Goal: Transaction & Acquisition: Obtain resource

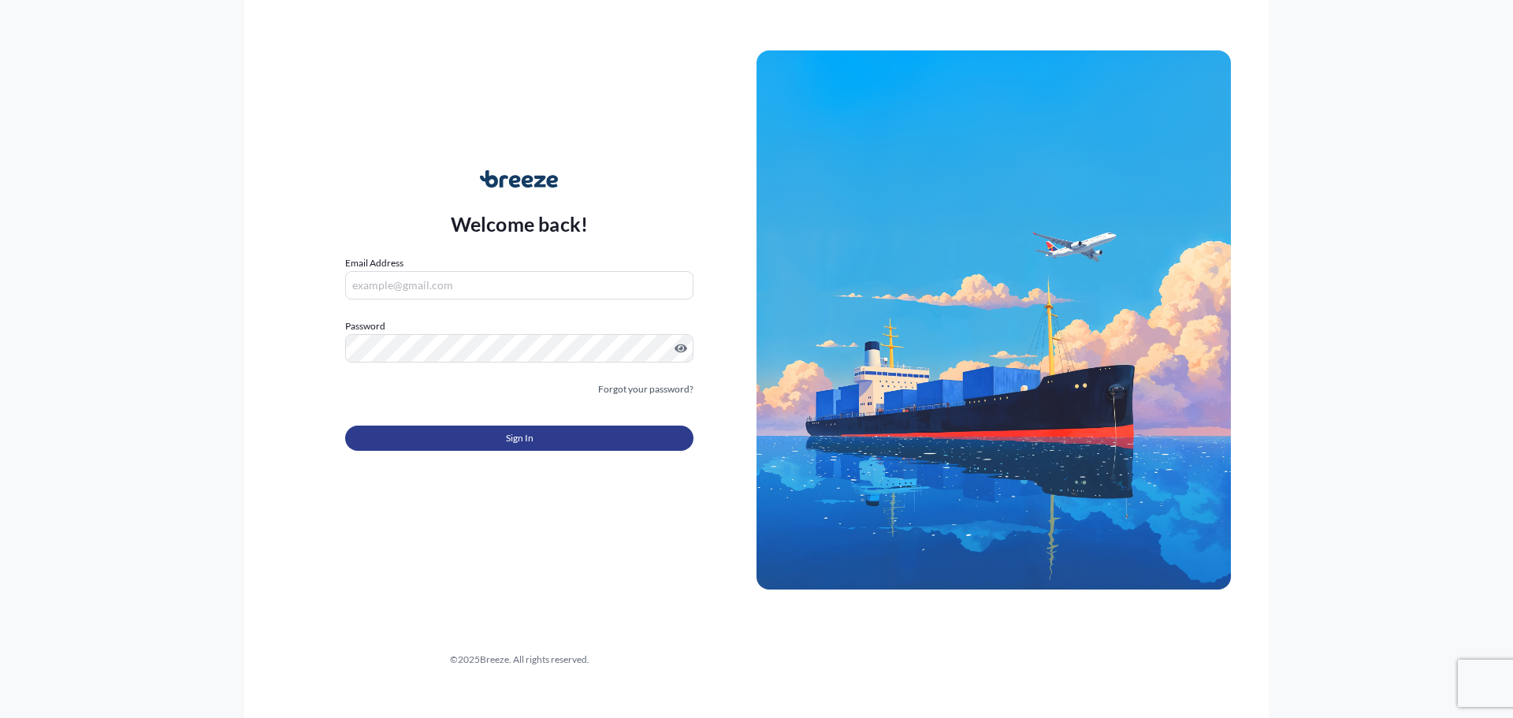
type input "[PERSON_NAME][EMAIL_ADDRESS][DOMAIN_NAME]"
click at [485, 426] on button "Sign In" at bounding box center [519, 438] width 348 height 25
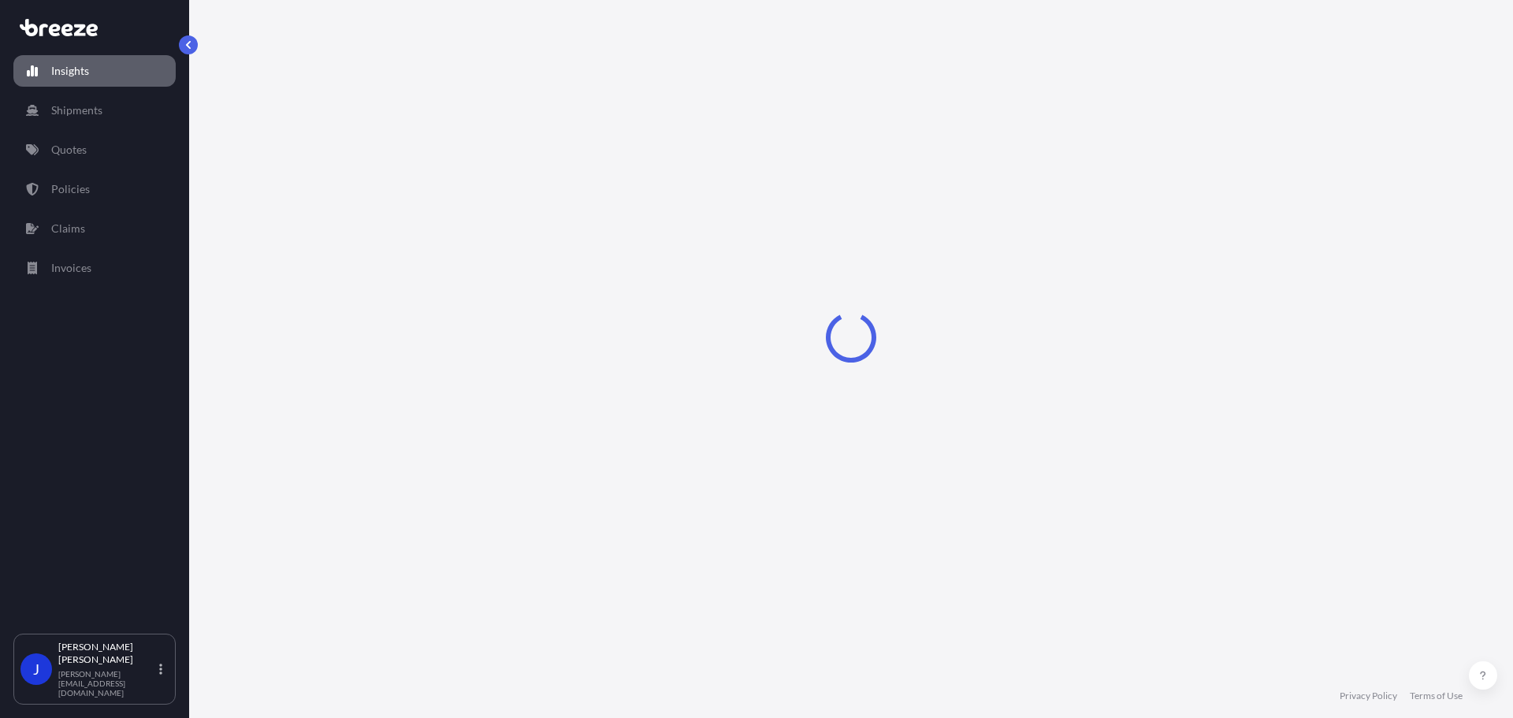
select select "2025"
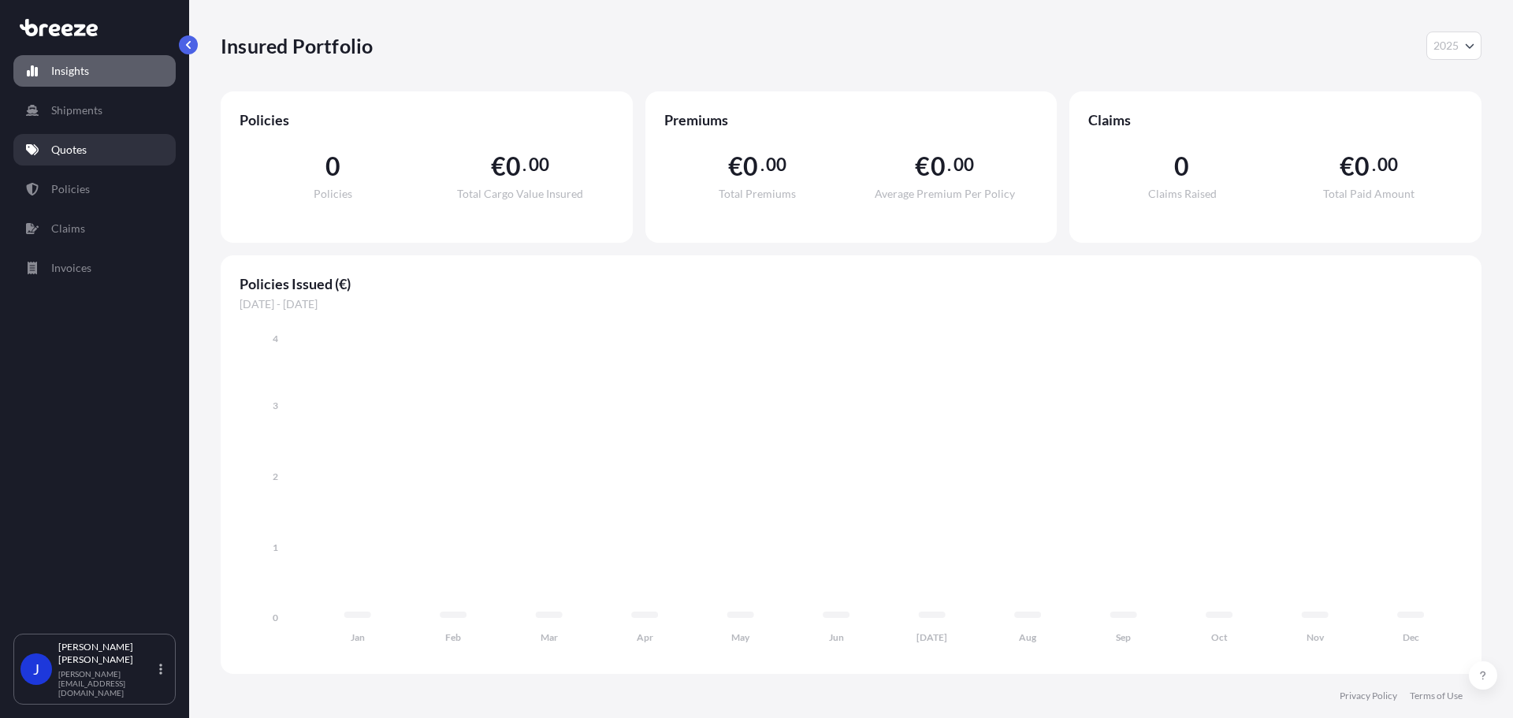
click at [84, 142] on p "Quotes" at bounding box center [68, 150] width 35 height 16
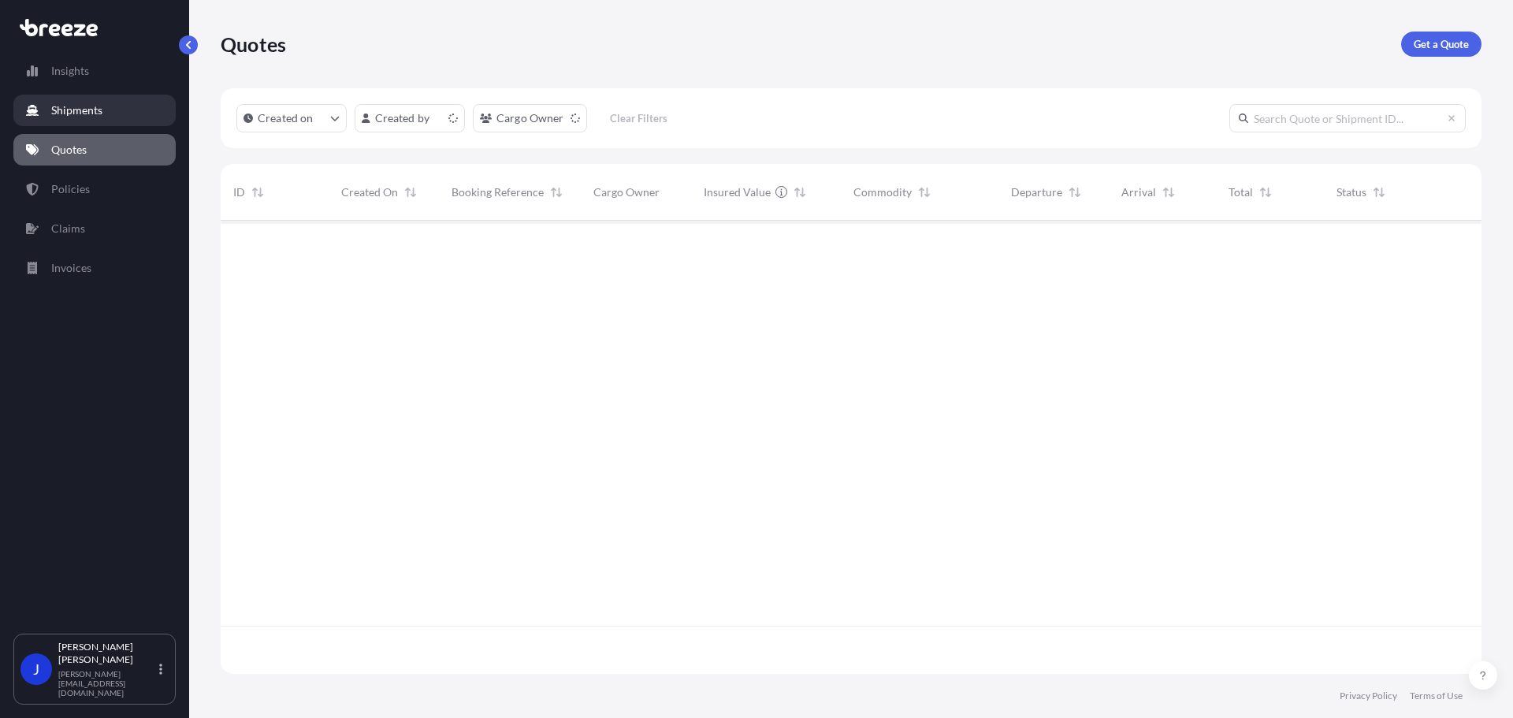
scroll to position [450, 1249]
click at [95, 65] on link "Insights" at bounding box center [94, 71] width 162 height 32
select select "2025"
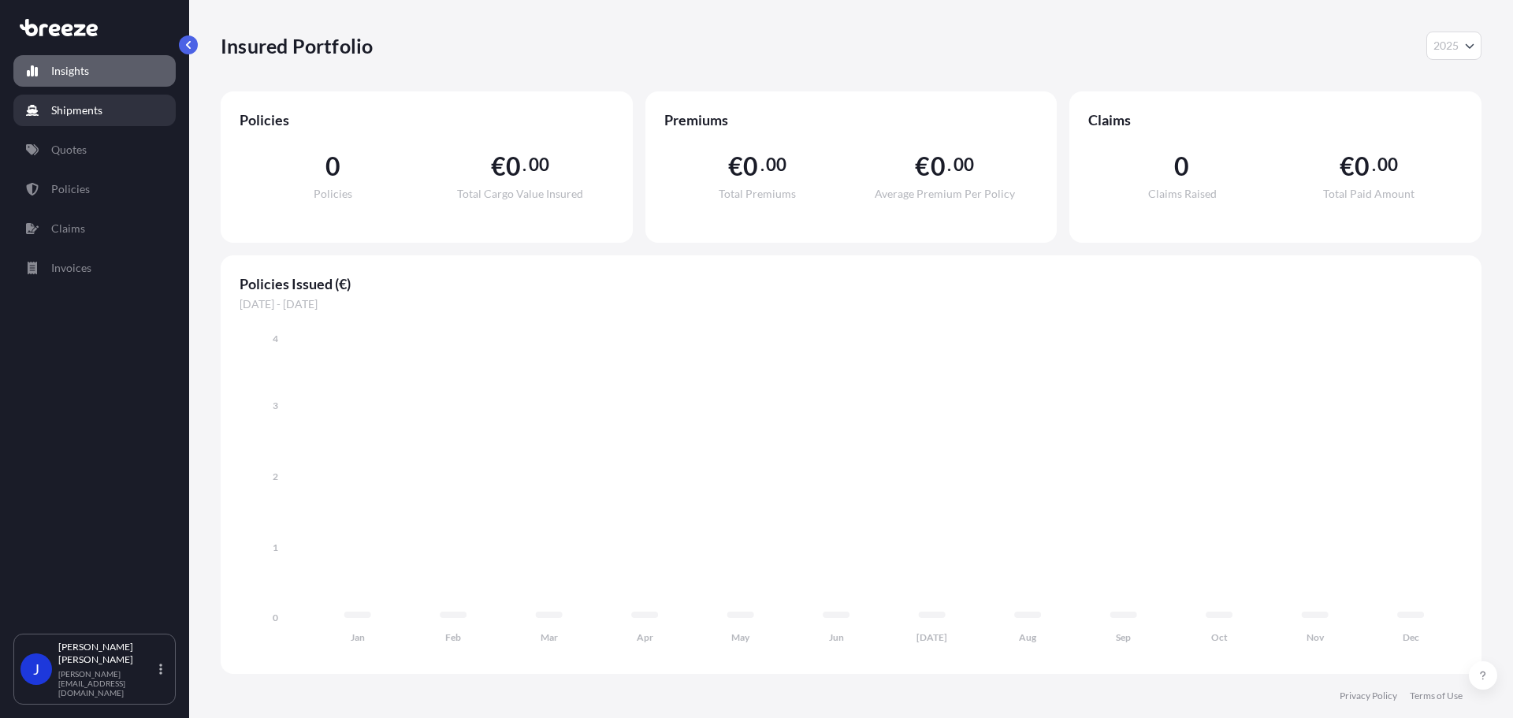
click at [70, 100] on link "Shipments" at bounding box center [94, 111] width 162 height 32
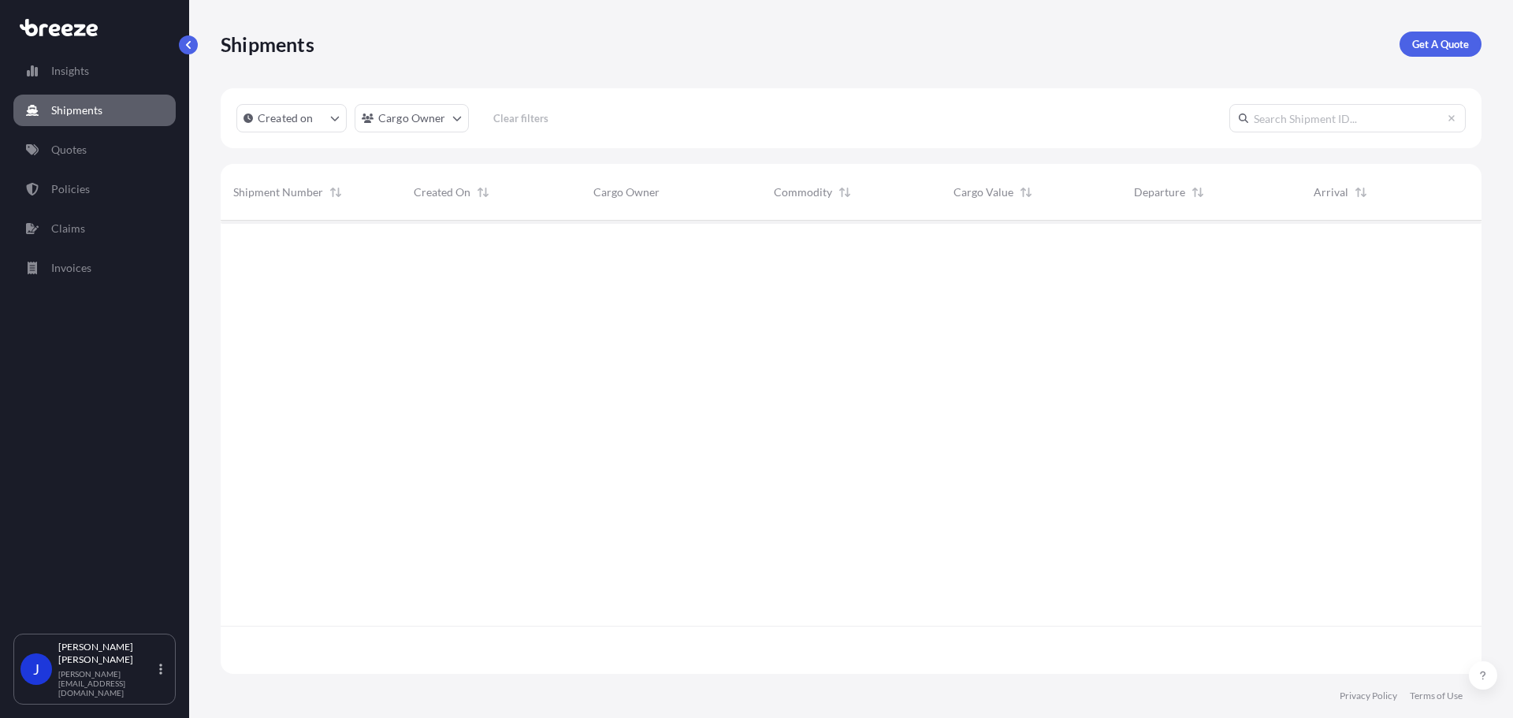
scroll to position [498, 1249]
click at [79, 146] on p "Quotes" at bounding box center [68, 150] width 35 height 16
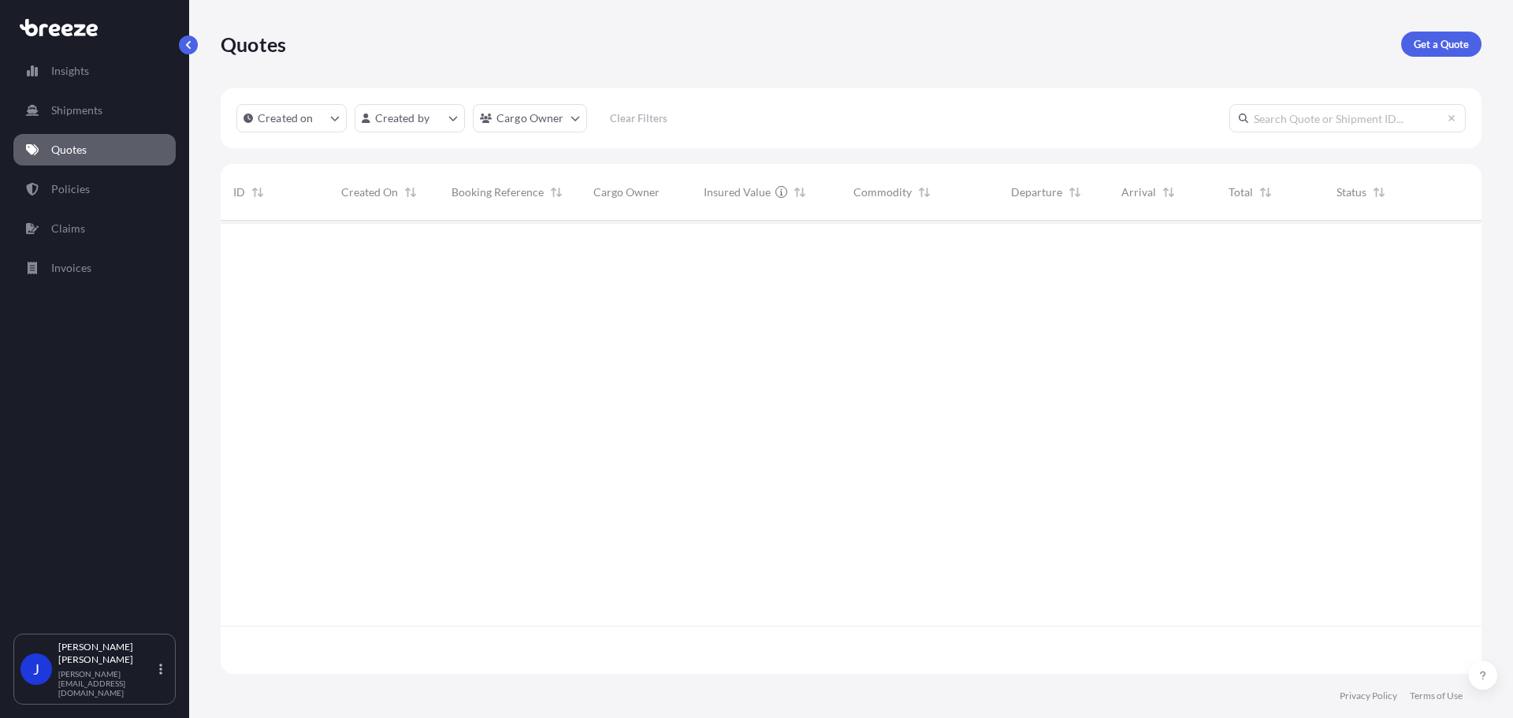
scroll to position [498, 1249]
click at [1426, 43] on p "Get a Quote" at bounding box center [1441, 44] width 55 height 16
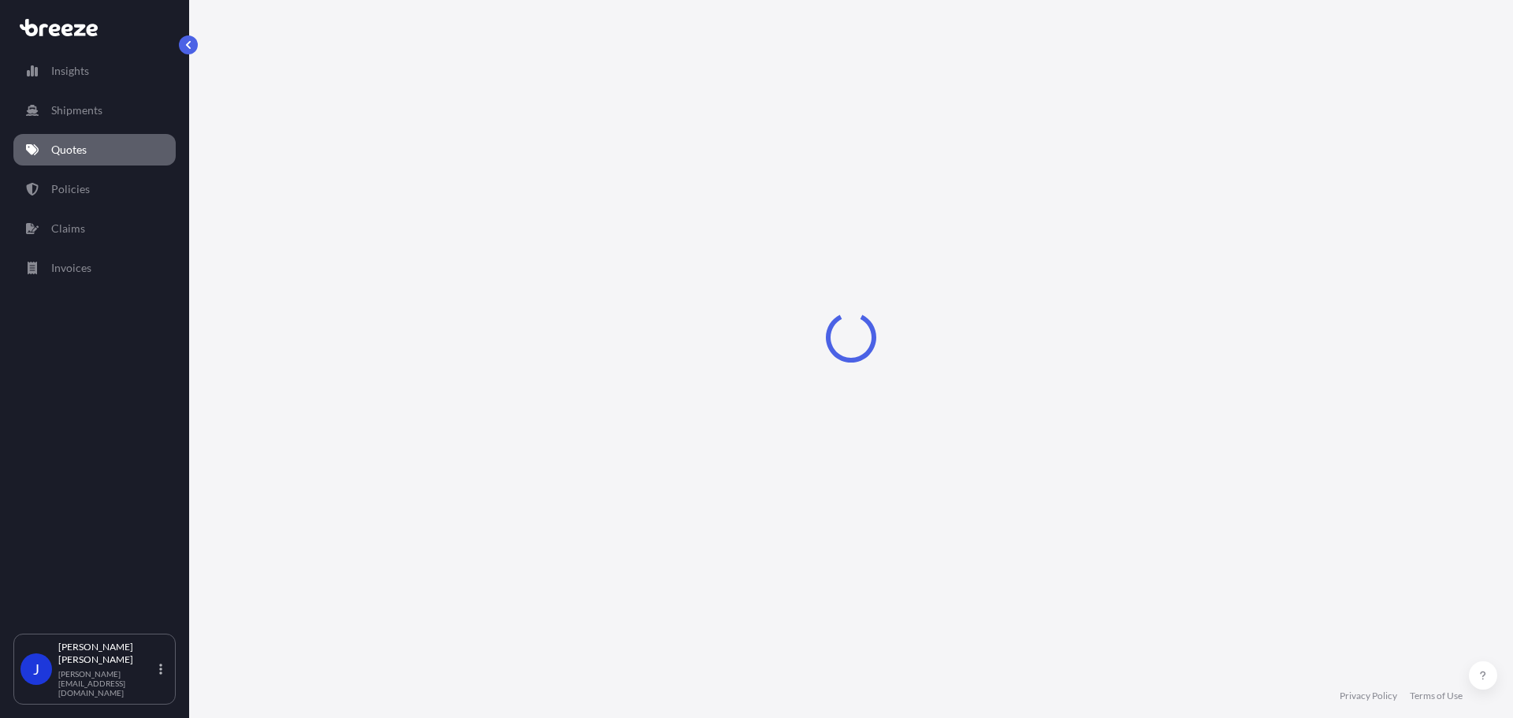
select select "Sea"
select select "1"
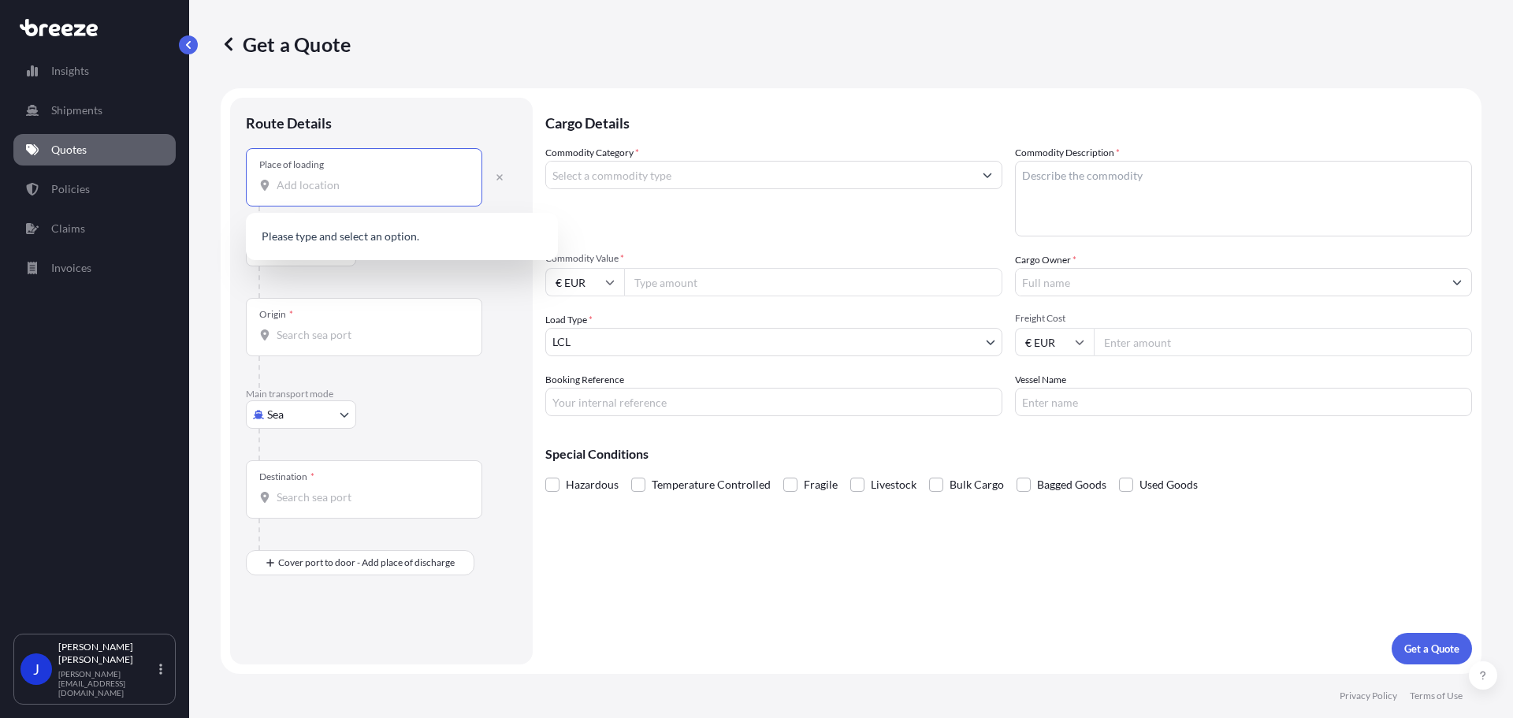
click at [333, 184] on input "Place of loading" at bounding box center [370, 185] width 186 height 16
paste input "[PERSON_NAME] <[PERSON_NAME][EMAIL_ADDRESS][DOMAIN_NAME]>"
type input "[PERSON_NAME] <[PERSON_NAME][EMAIL_ADDRESS][DOMAIN_NAME]>"
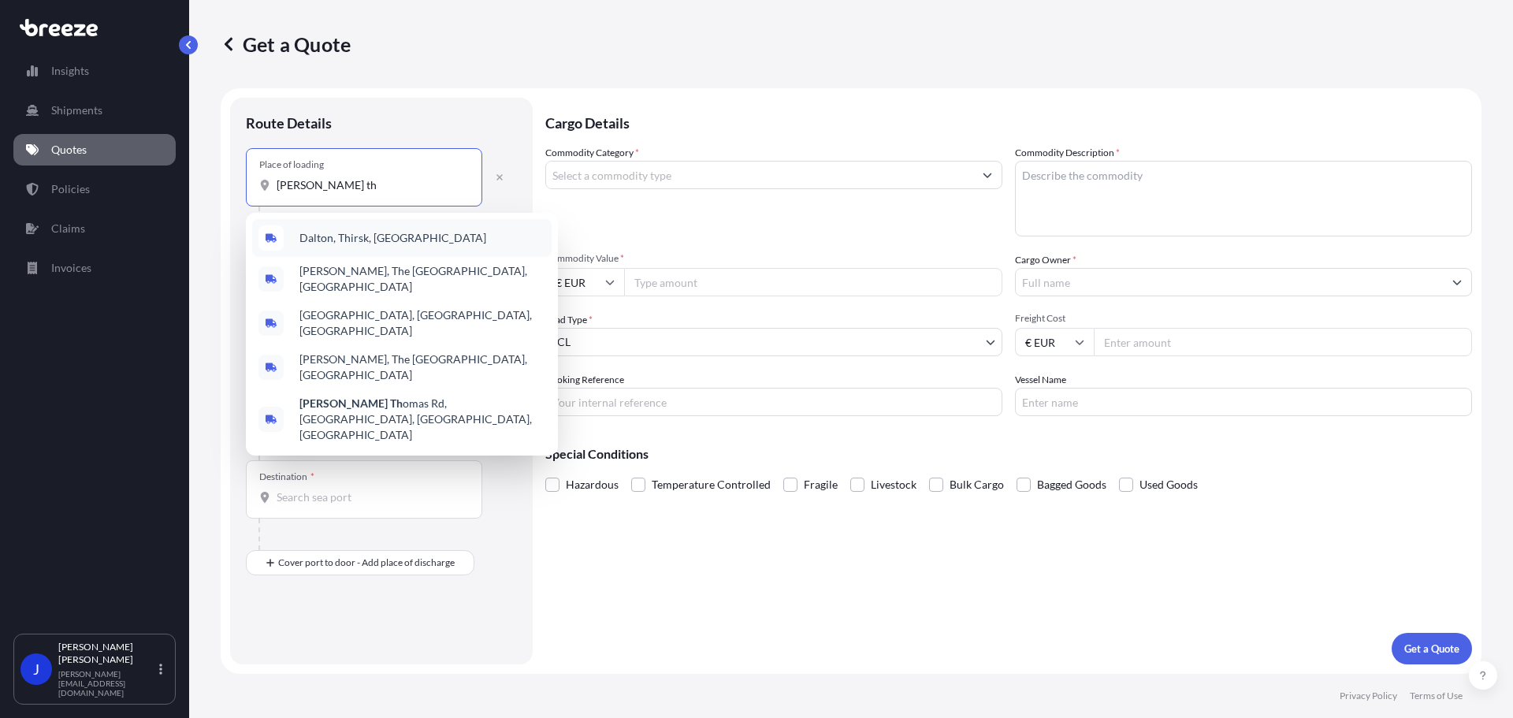
click at [404, 234] on div "Dalton, Thirsk, [GEOGRAPHIC_DATA]" at bounding box center [401, 238] width 299 height 38
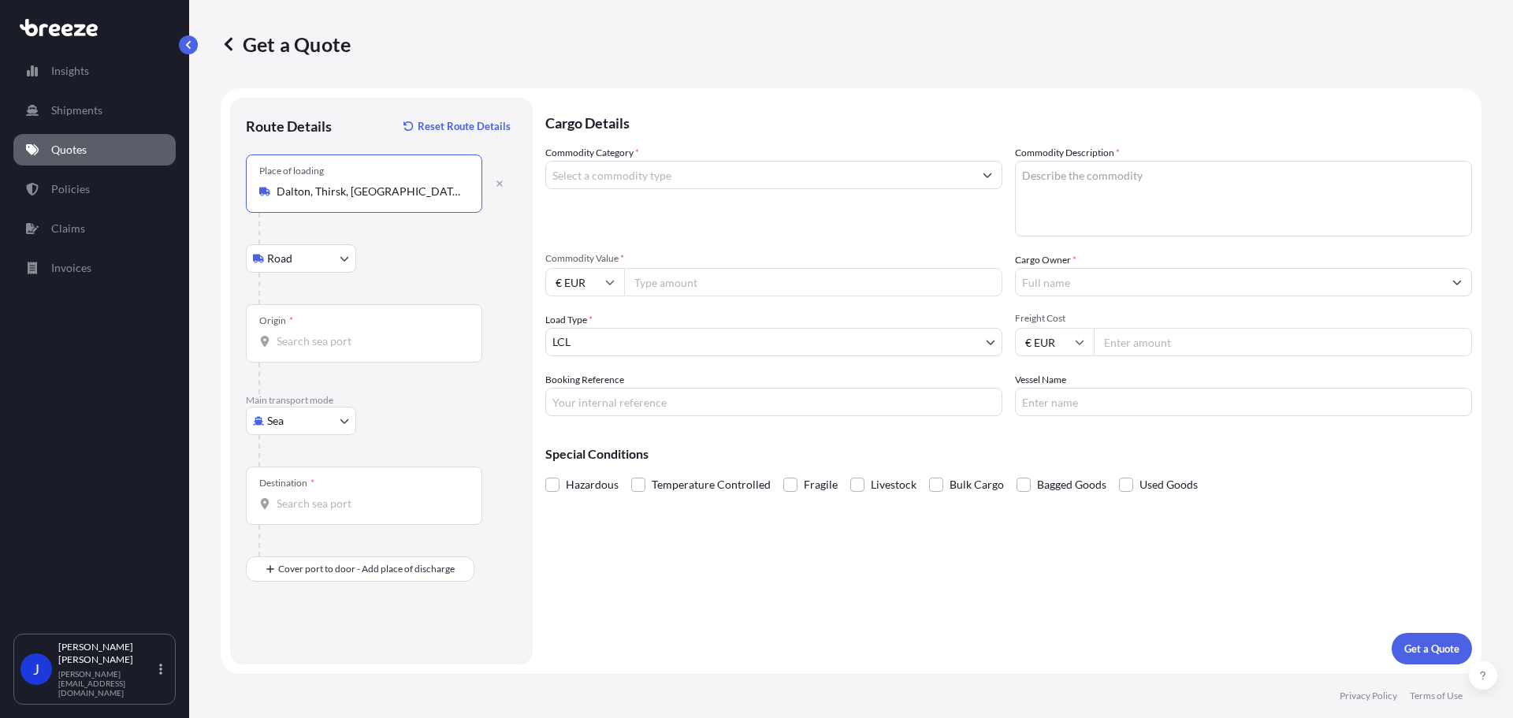
type input "Dalton, Thirsk, [GEOGRAPHIC_DATA]"
click at [347, 256] on body "5 options available. 0 options available. 5 options available. 0 options availa…" at bounding box center [756, 359] width 1513 height 718
click at [304, 341] on input "Origin *" at bounding box center [370, 341] width 186 height 16
drag, startPoint x: 441, startPoint y: 343, endPoint x: 269, endPoint y: 332, distance: 172.9
click at [269, 332] on div "Origin * NLNIJ - [GEOGRAPHIC_DATA], [GEOGRAPHIC_DATA]" at bounding box center [364, 333] width 236 height 58
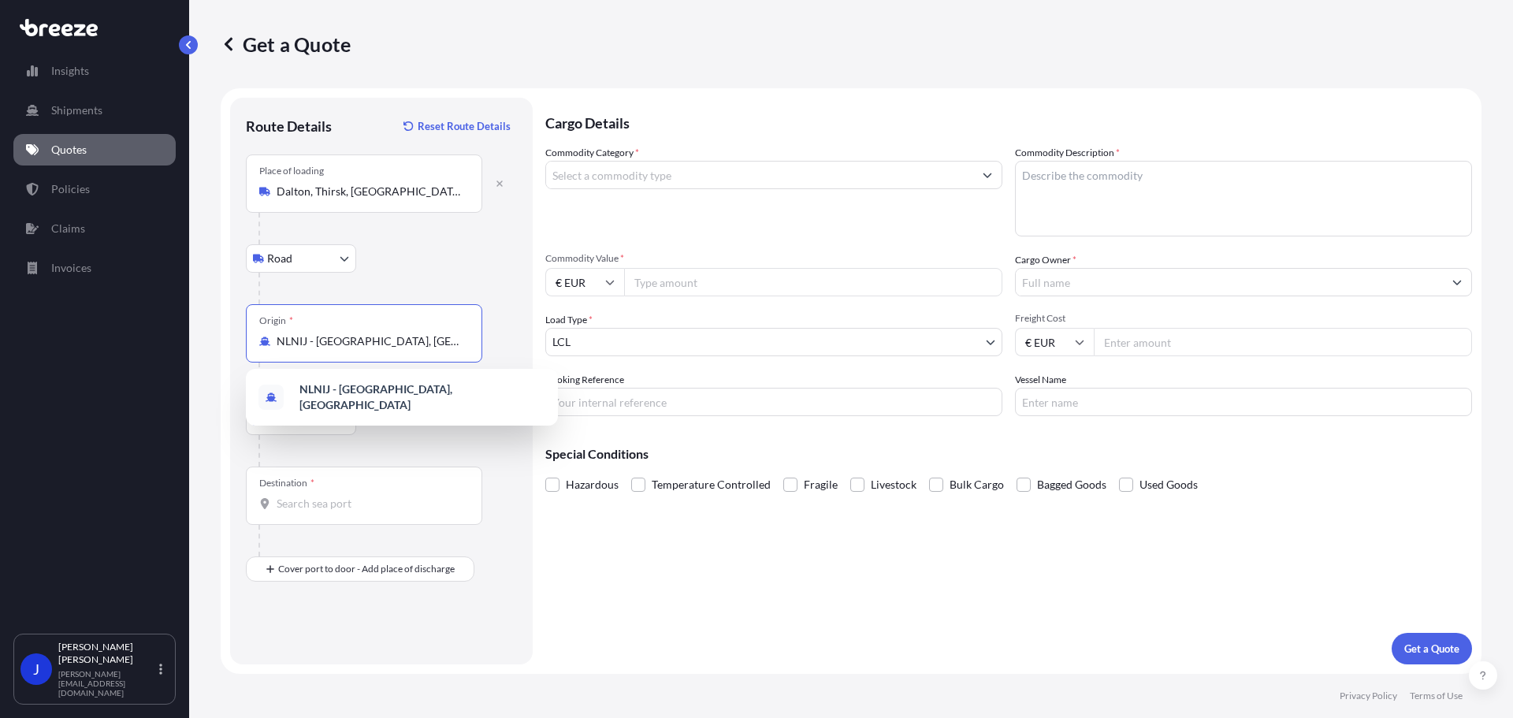
drag, startPoint x: 436, startPoint y: 345, endPoint x: 251, endPoint y: 331, distance: 185.7
click at [251, 331] on div "Origin * NLNIJ - [GEOGRAPHIC_DATA], [GEOGRAPHIC_DATA]" at bounding box center [364, 333] width 236 height 58
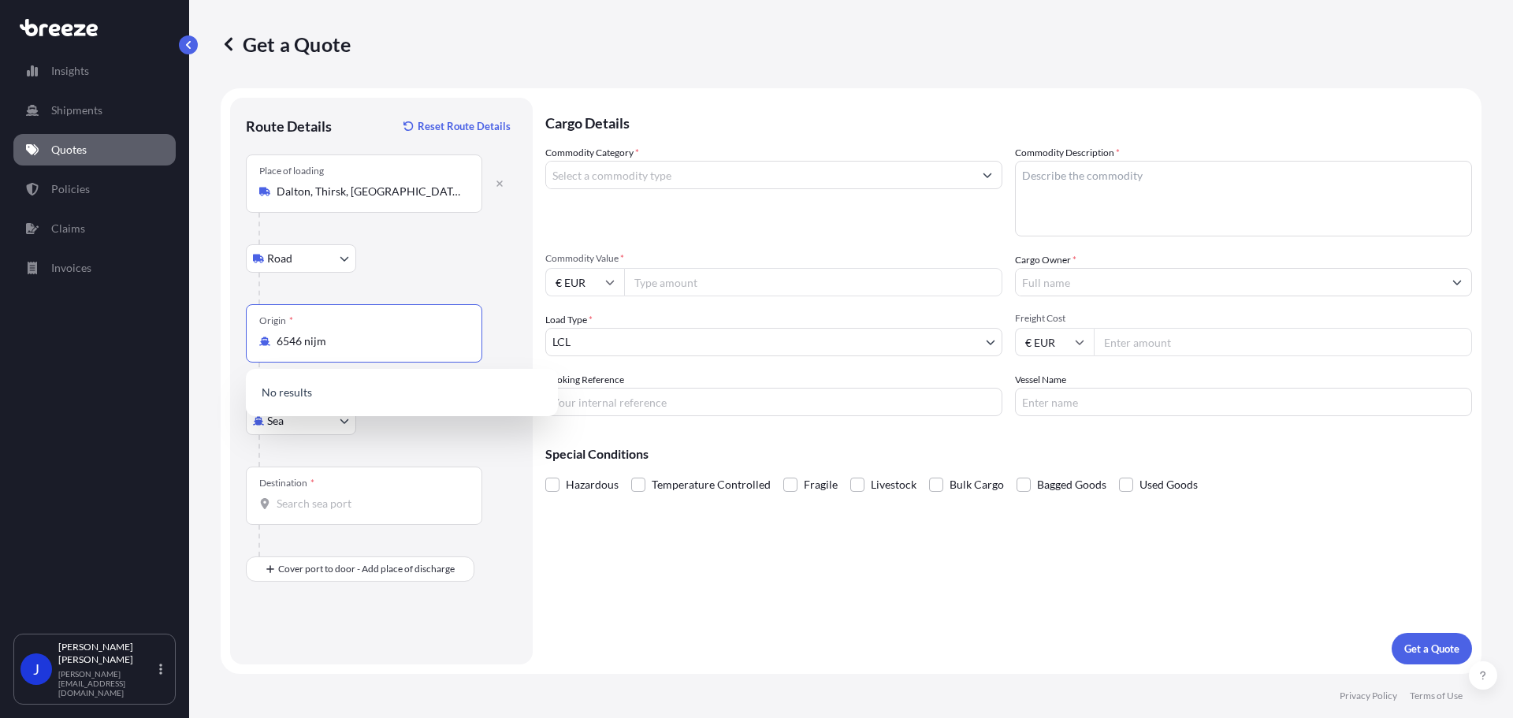
type input "6546 nijme"
drag, startPoint x: 329, startPoint y: 346, endPoint x: 279, endPoint y: 349, distance: 50.5
click at [279, 349] on div "Origin *" at bounding box center [364, 333] width 236 height 58
click at [279, 349] on input "Origin *" at bounding box center [370, 341] width 186 height 16
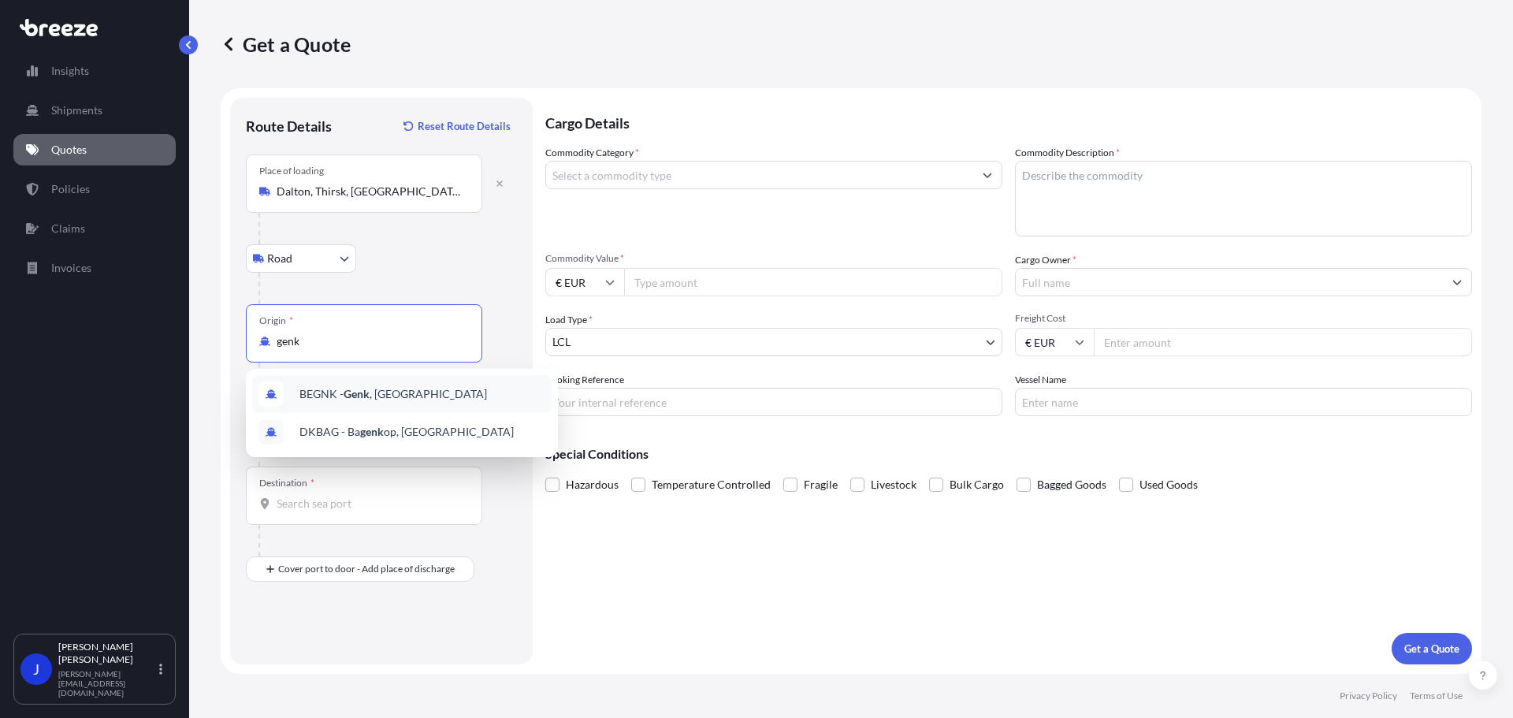
type input "NLNIJ - [GEOGRAPHIC_DATA], [GEOGRAPHIC_DATA]"
click at [496, 262] on div "Road Road Rail" at bounding box center [381, 258] width 271 height 28
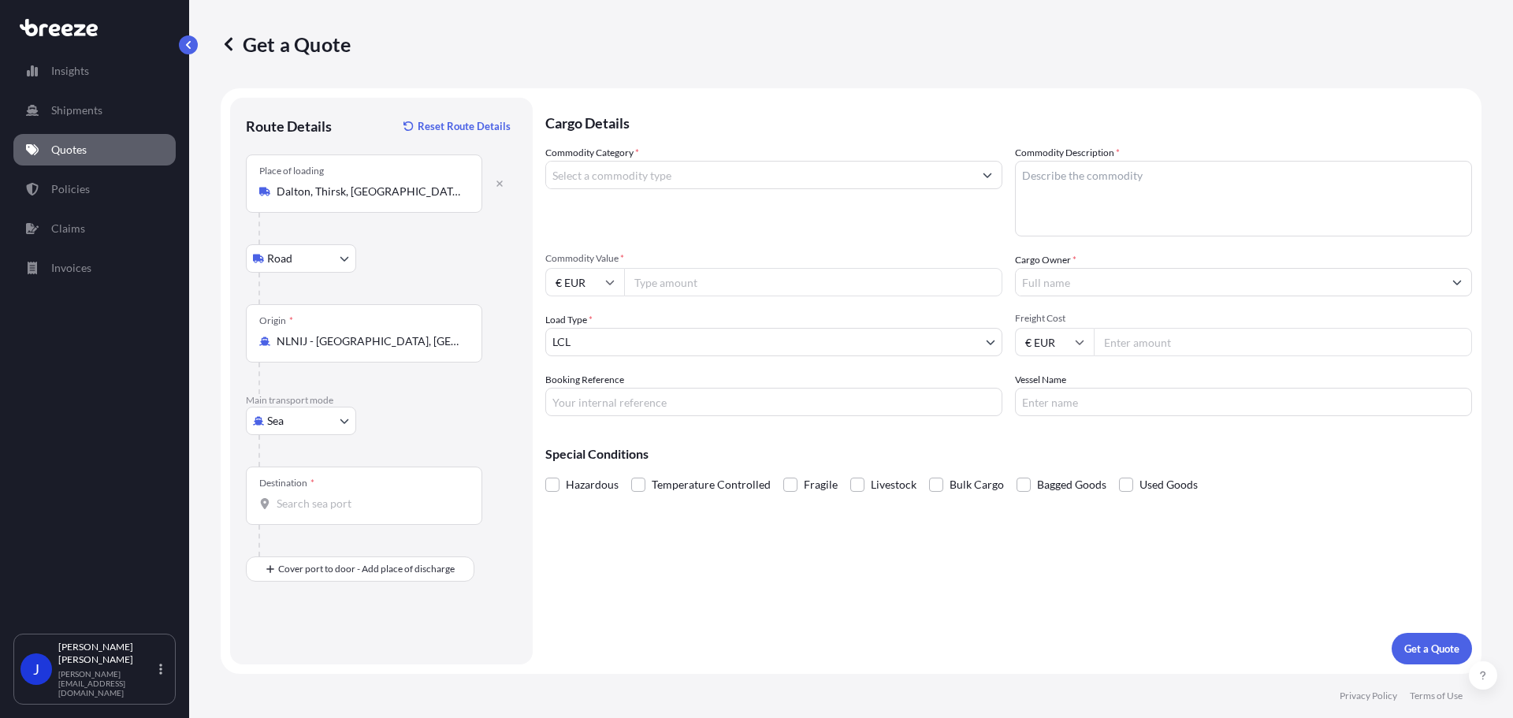
click at [351, 413] on body "2 options available. Insights Shipments Quotes Policies Claims Invoices J [PERS…" at bounding box center [756, 359] width 1513 height 718
click at [295, 526] on div "Road" at bounding box center [301, 518] width 98 height 28
select select "Road"
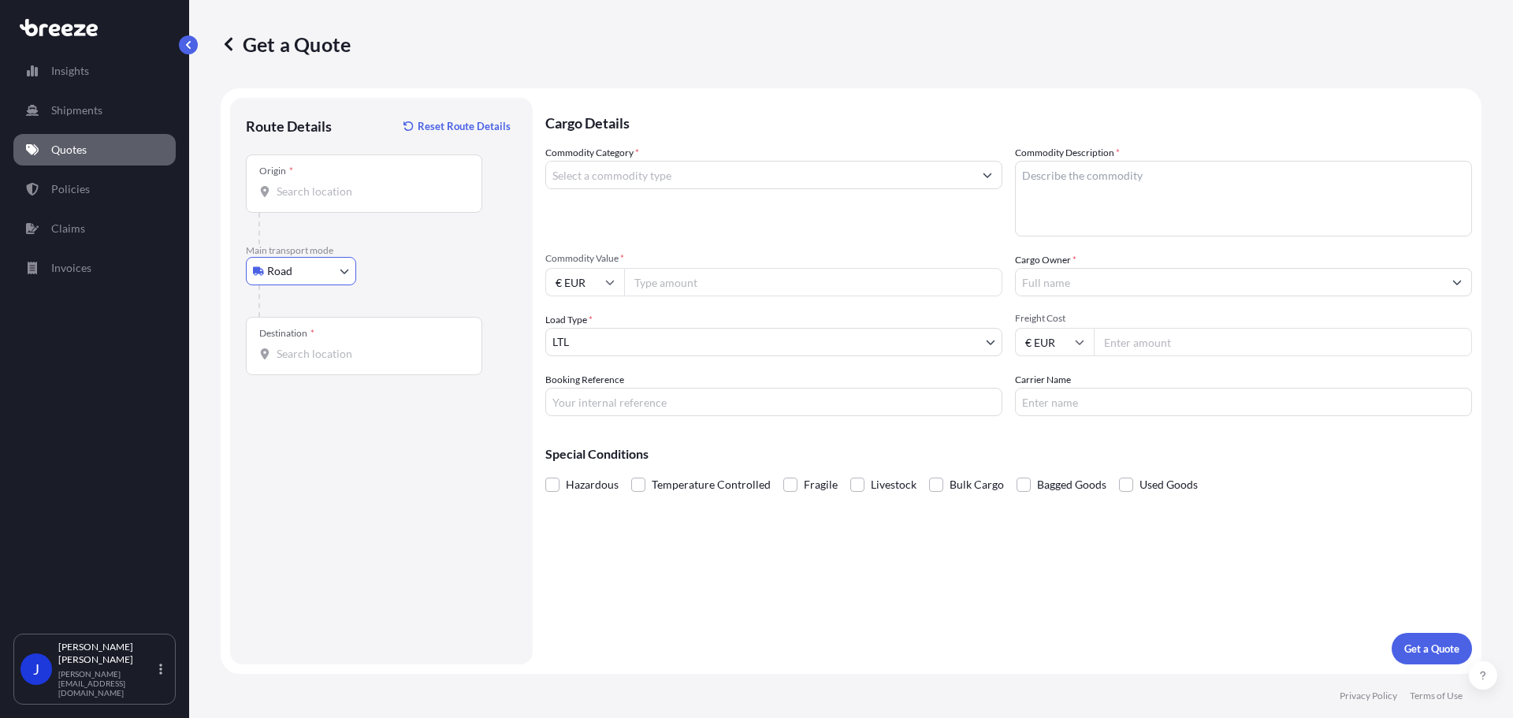
click at [357, 355] on input "Destination *" at bounding box center [370, 354] width 186 height 16
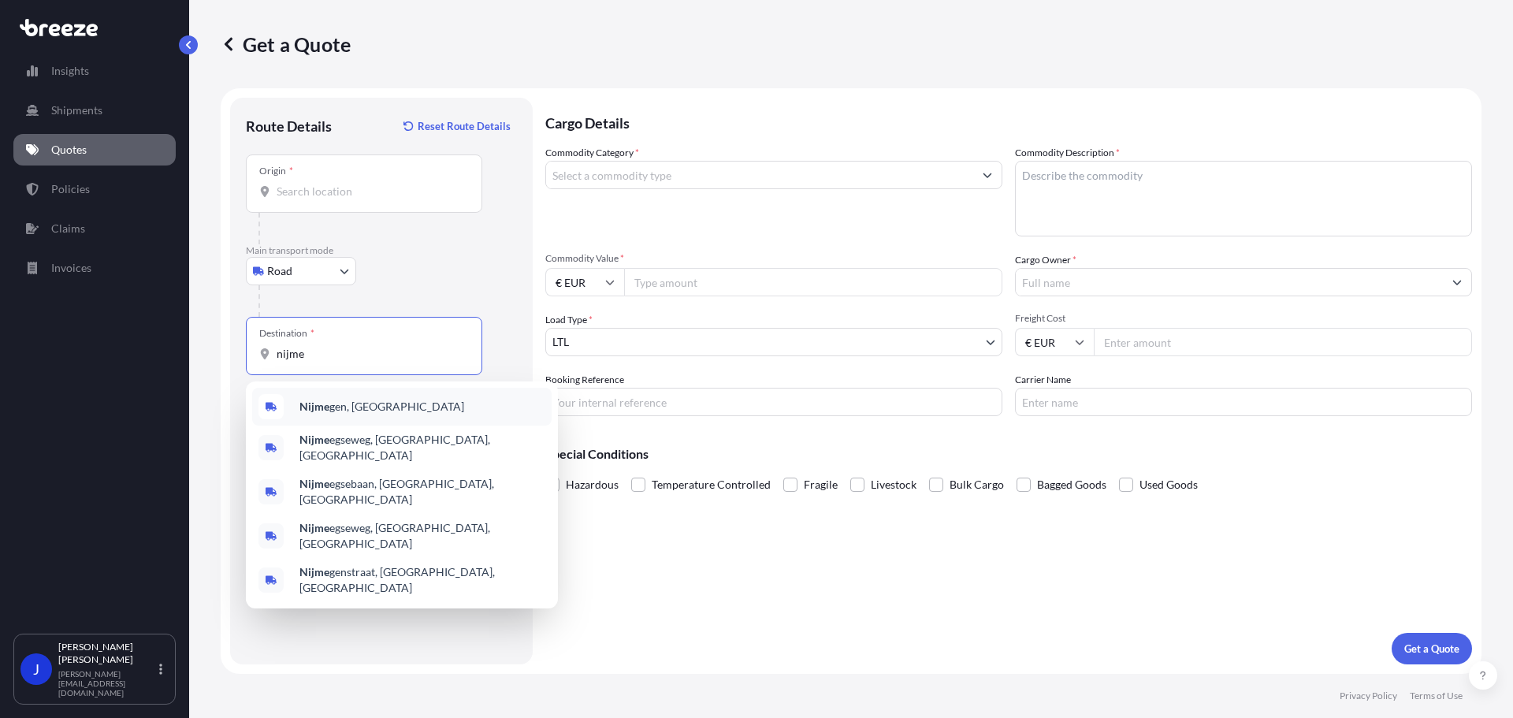
click at [400, 411] on span "Nijme gen, [GEOGRAPHIC_DATA]" at bounding box center [381, 407] width 165 height 16
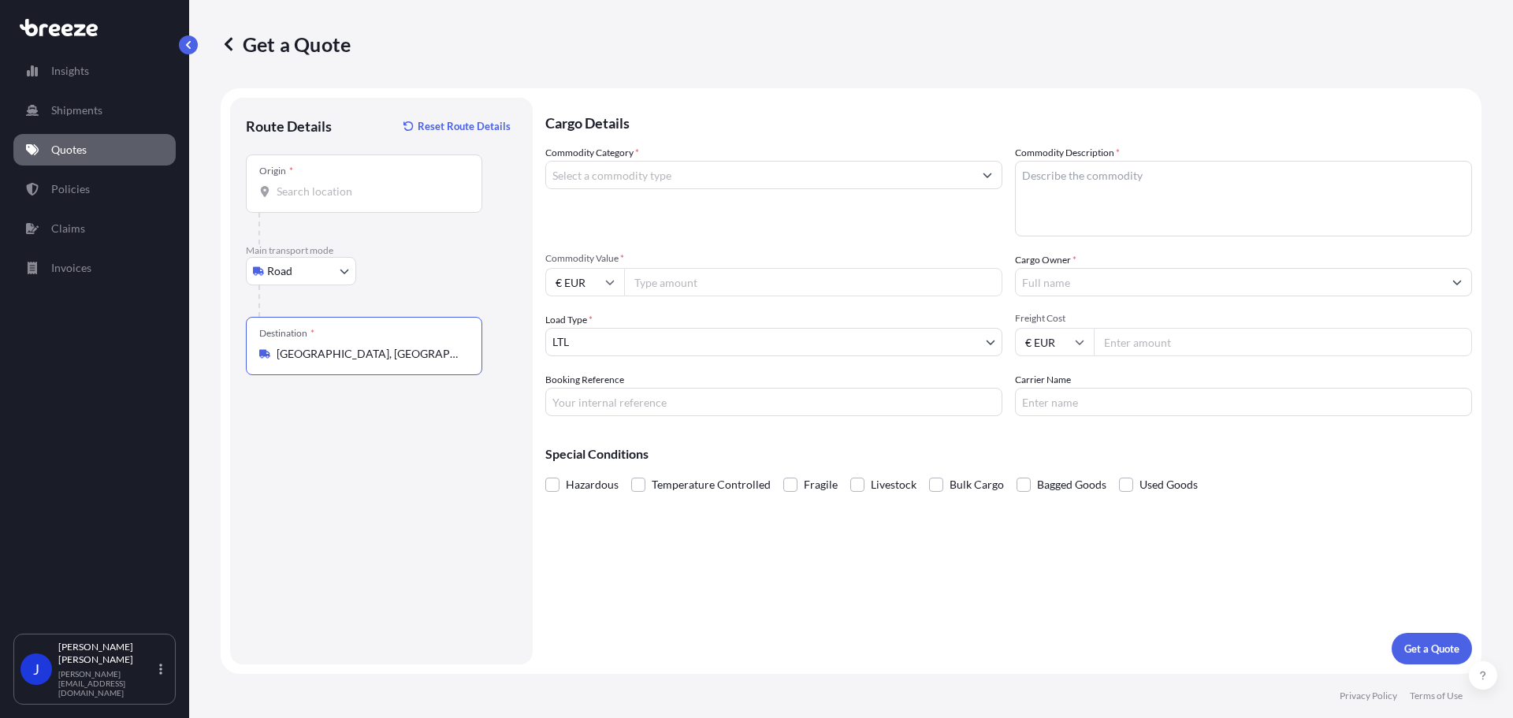
type input "[GEOGRAPHIC_DATA], [GEOGRAPHIC_DATA]"
click at [384, 184] on input "Origin *" at bounding box center [370, 192] width 186 height 16
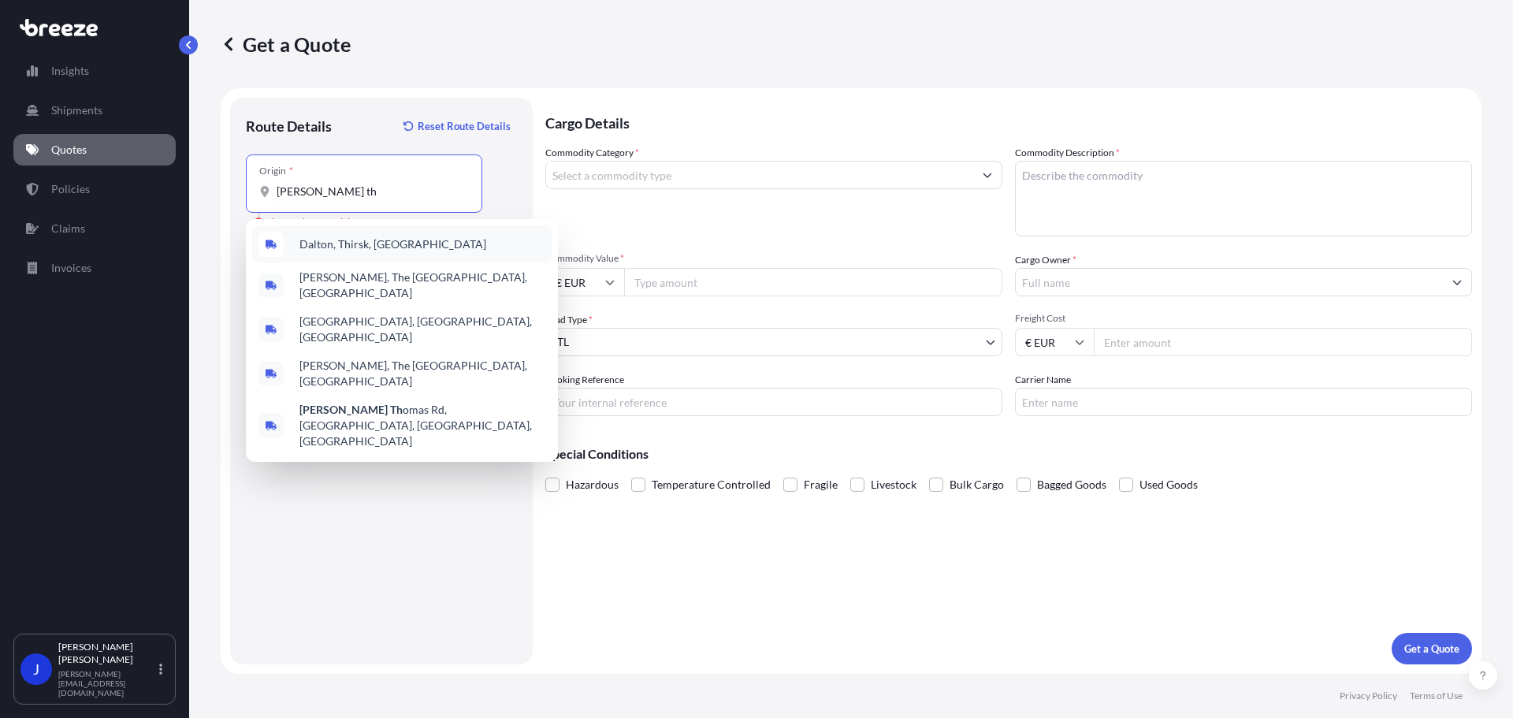
click at [397, 242] on div "Dalton, Thirsk, [GEOGRAPHIC_DATA]" at bounding box center [401, 244] width 299 height 38
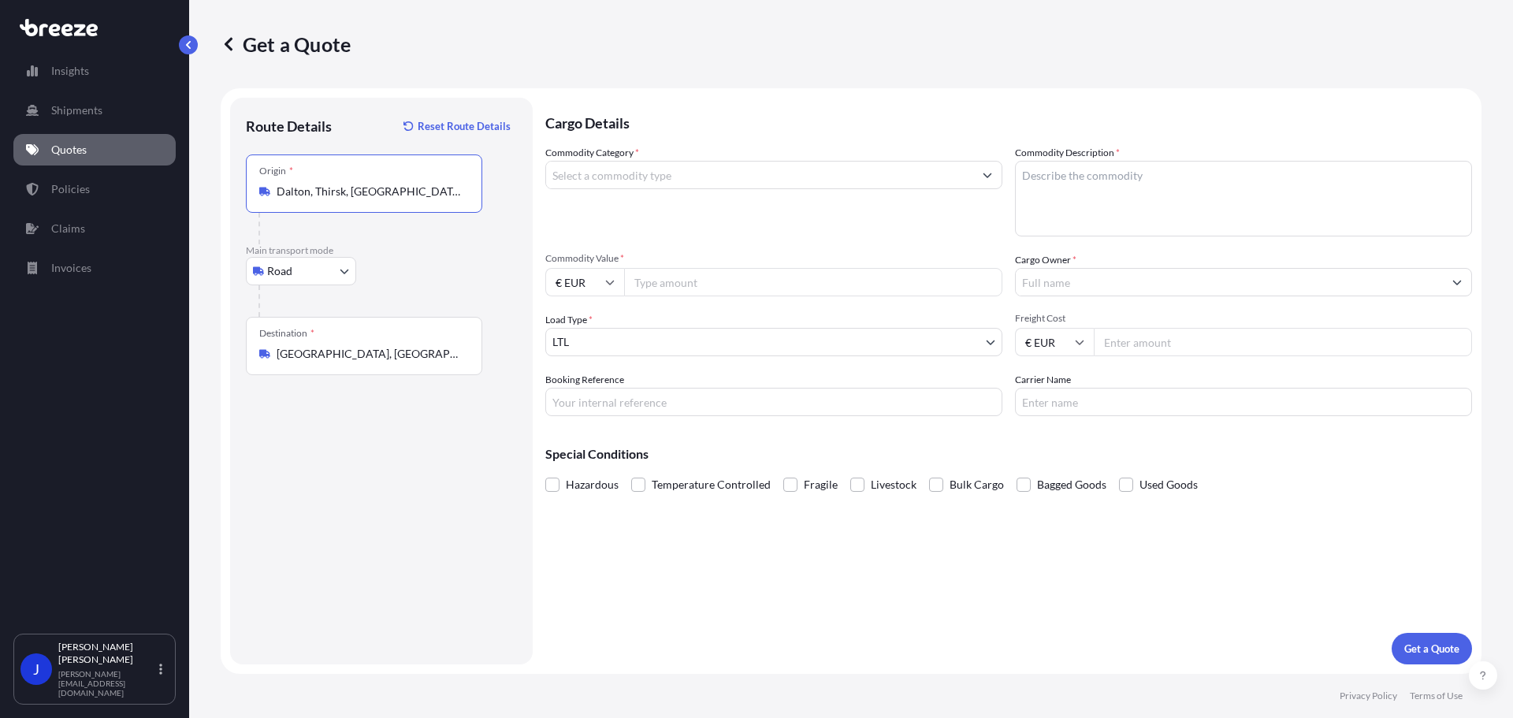
type input "Dalton, Thirsk, [GEOGRAPHIC_DATA]"
click at [635, 165] on input "Commodity Category *" at bounding box center [759, 175] width 427 height 28
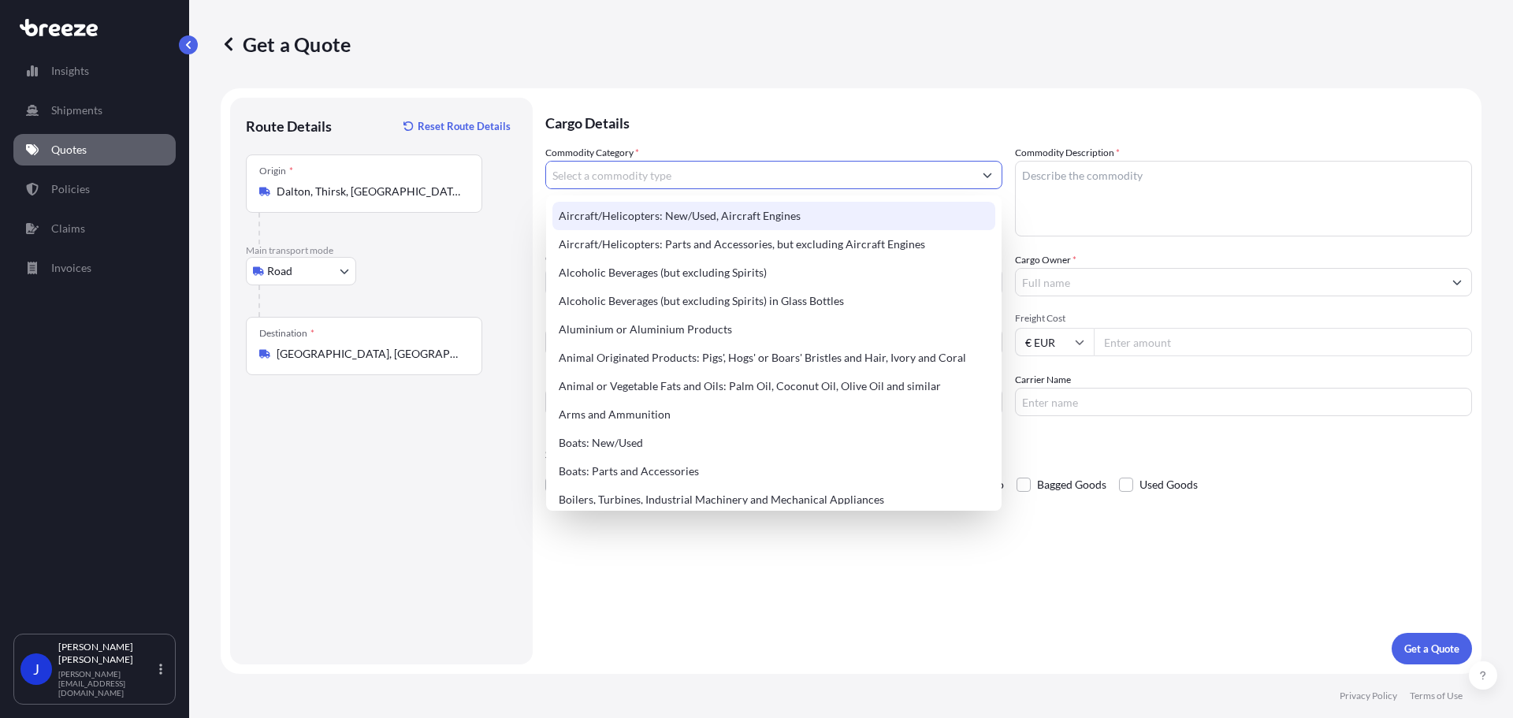
click at [864, 177] on input "Commodity Category *" at bounding box center [759, 175] width 427 height 28
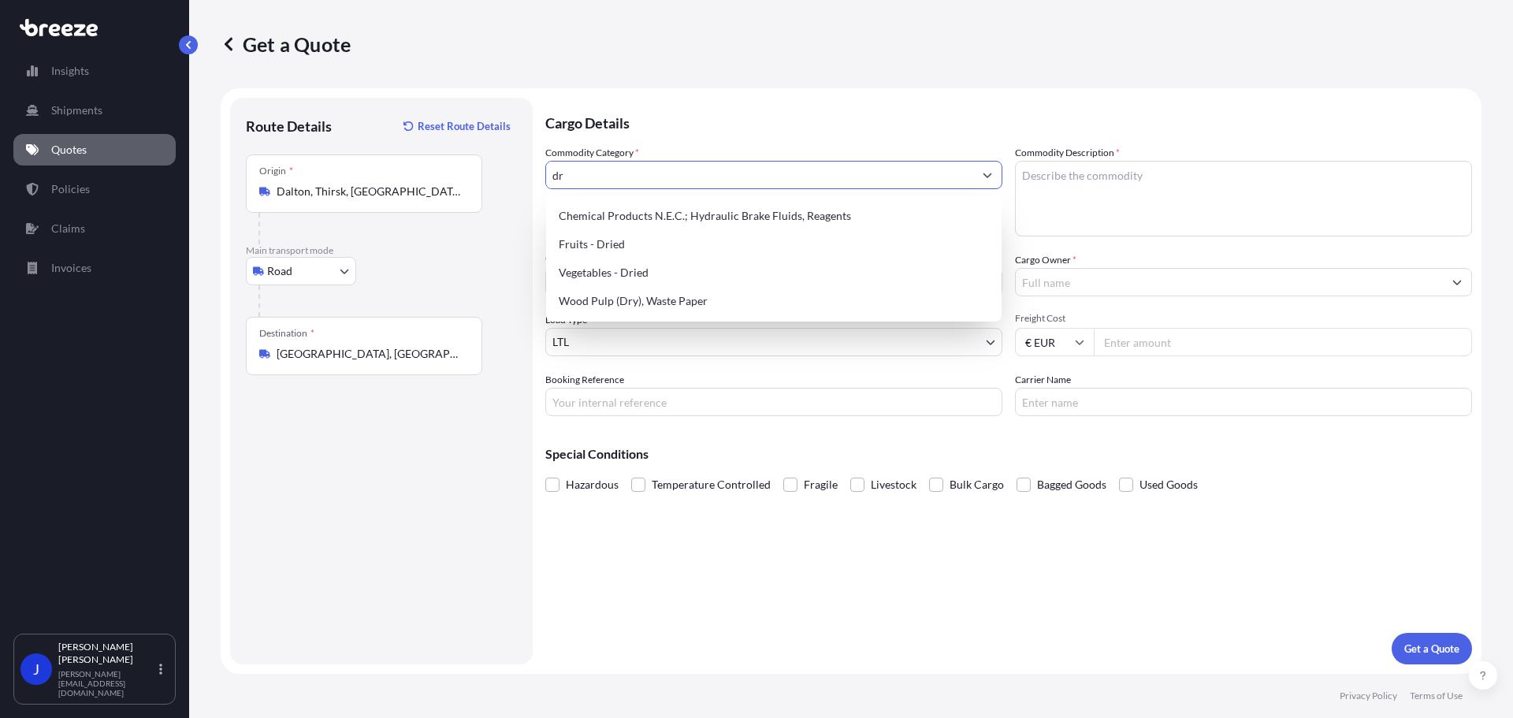
type input "d"
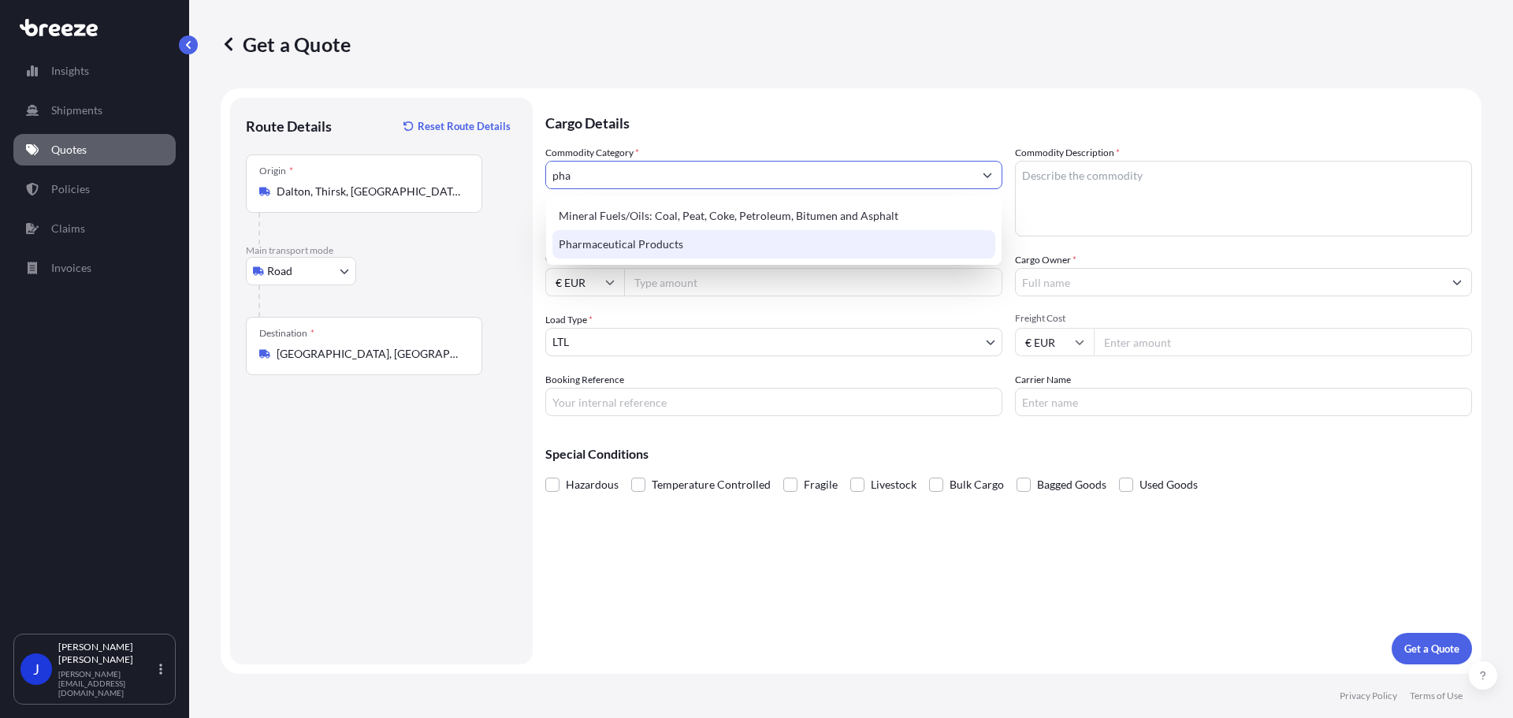
click at [813, 240] on div "Pharmaceutical Products" at bounding box center [773, 244] width 443 height 28
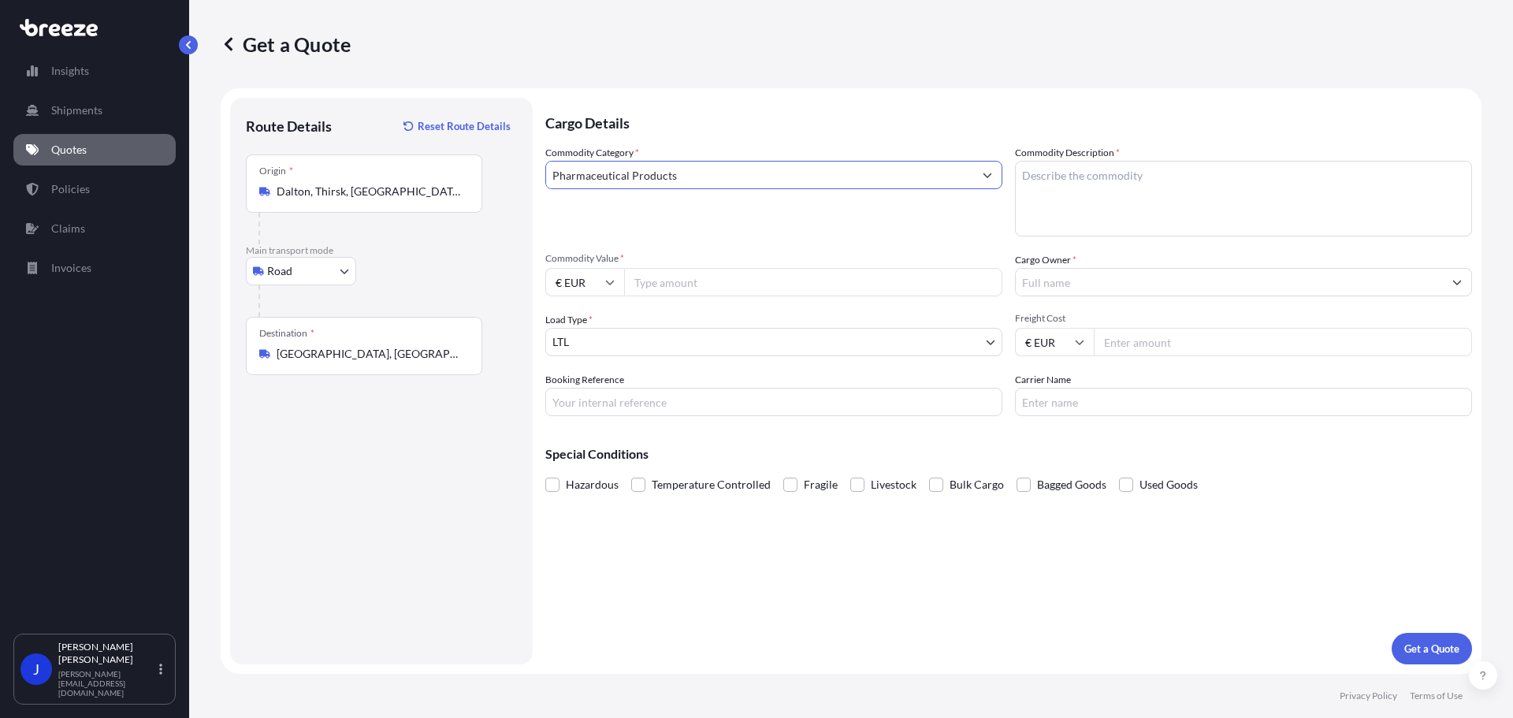
type input "Pharmaceutical Products"
click at [1098, 163] on textarea "Commodity Description *" at bounding box center [1243, 199] width 457 height 76
drag, startPoint x: 1120, startPoint y: 151, endPoint x: 1018, endPoint y: 156, distance: 101.8
click at [1018, 156] on div "Commodity Description *" at bounding box center [1243, 190] width 457 height 91
copy label "Commodity Description *"
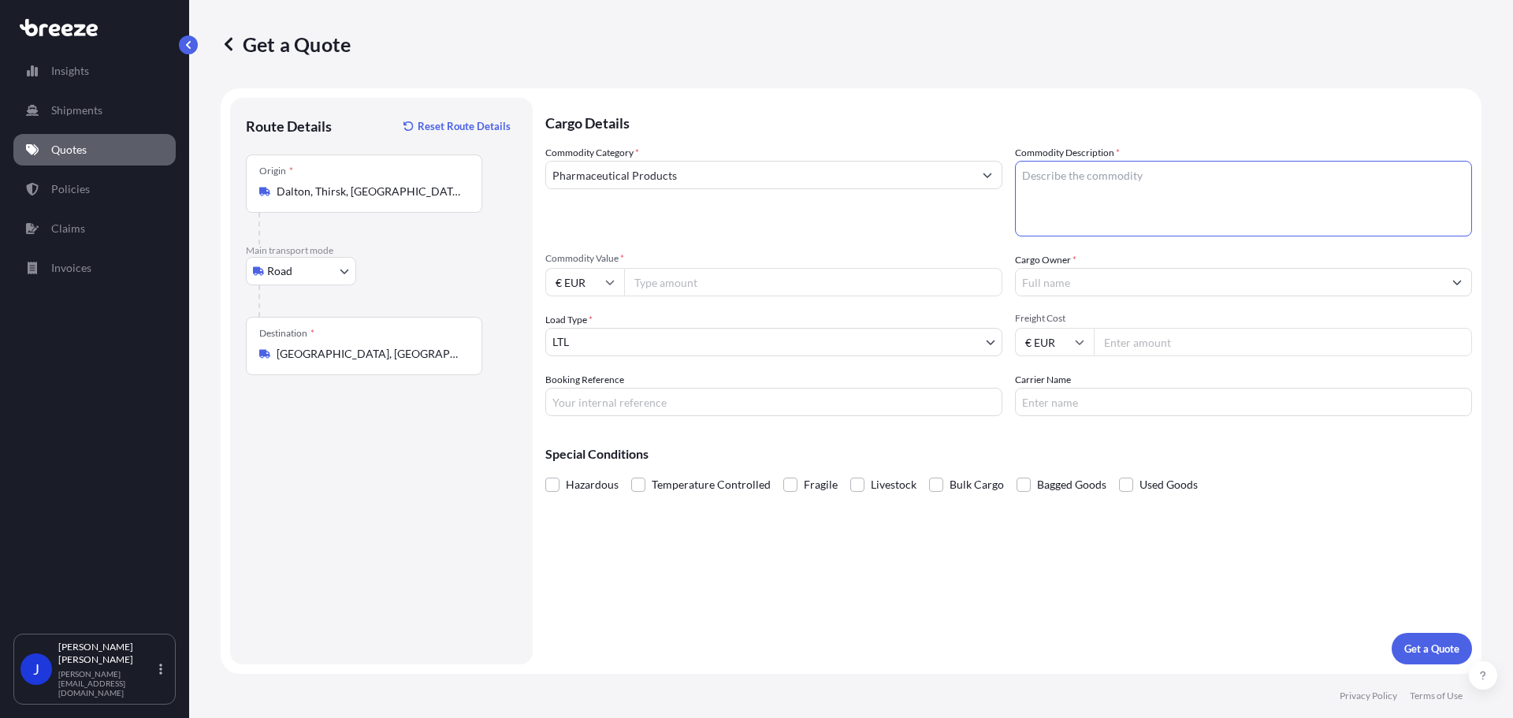
click at [1177, 171] on textarea "Commodity Description *" at bounding box center [1243, 199] width 457 height 76
type textarea "drugs, pills"
click at [723, 279] on input "Commodity Value *" at bounding box center [813, 282] width 378 height 28
click at [651, 282] on input "300000" at bounding box center [813, 282] width 378 height 28
click at [676, 281] on input "300000" at bounding box center [813, 282] width 378 height 28
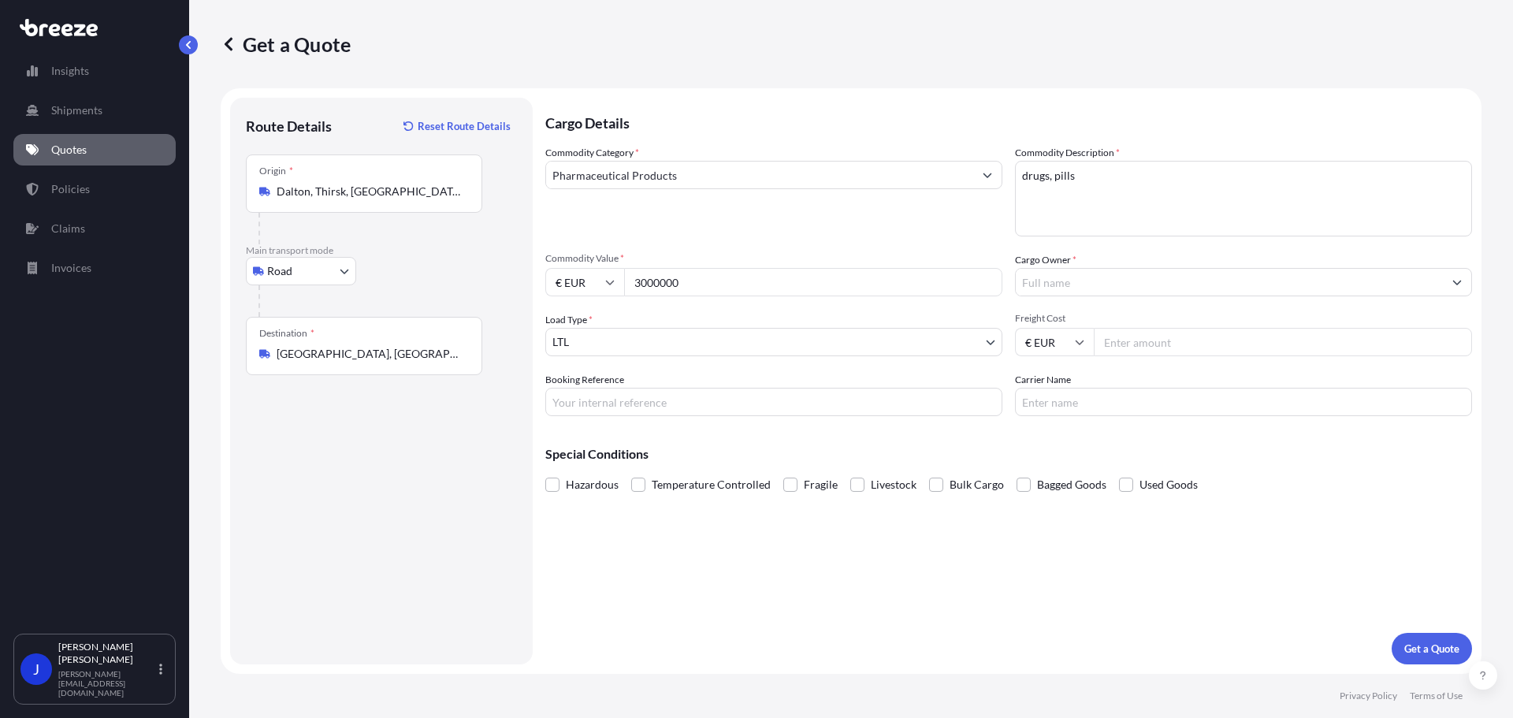
type input "3000000"
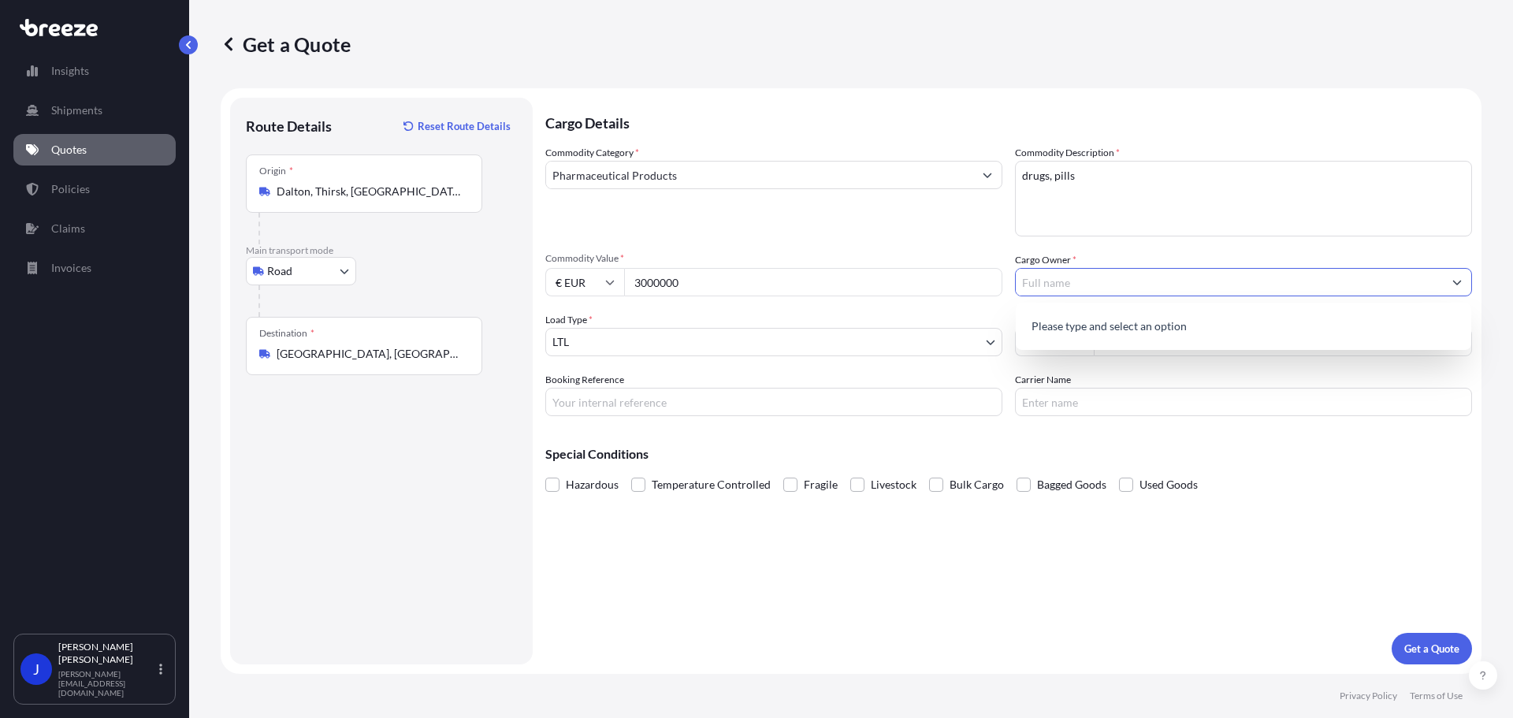
click at [1108, 295] on input "Cargo Owner *" at bounding box center [1229, 282] width 427 height 28
click at [1462, 270] on button "Show suggestions" at bounding box center [1457, 282] width 28 height 28
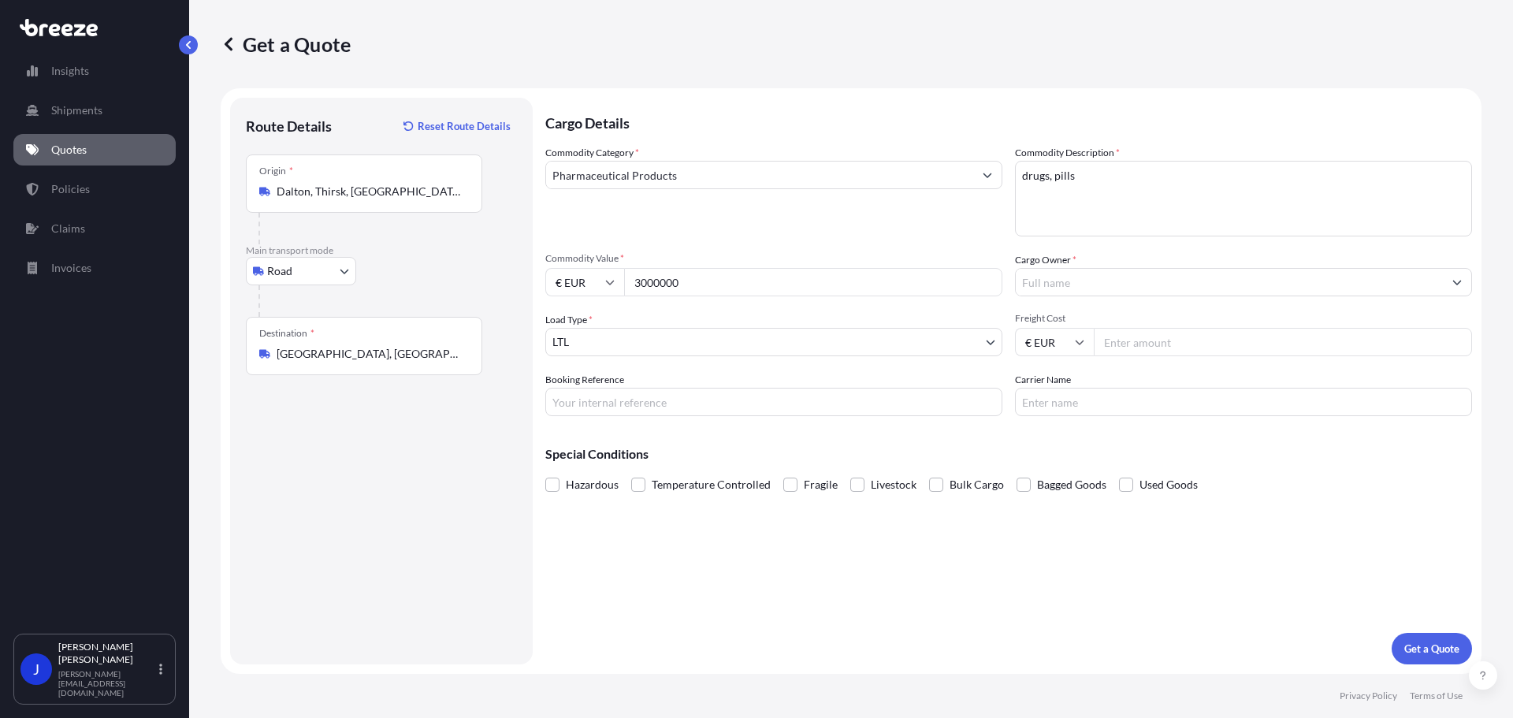
click at [1468, 252] on div "Cargo Owner *" at bounding box center [1243, 274] width 457 height 44
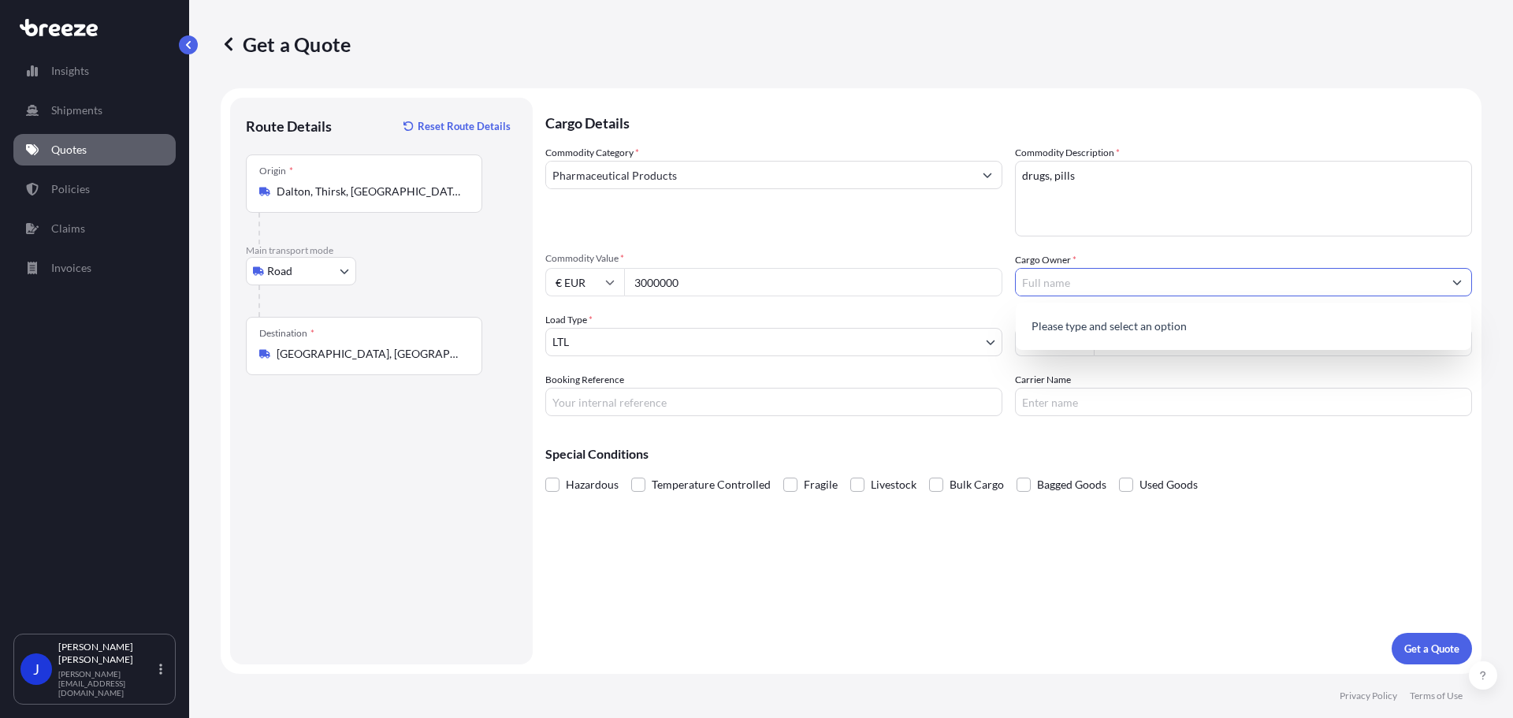
click at [1462, 283] on button "Show suggestions" at bounding box center [1457, 282] width 28 height 28
click at [1110, 288] on input "Cargo Owner *" at bounding box center [1229, 282] width 427 height 28
click at [1113, 324] on span "Add new "[PERSON_NAME]"" at bounding box center [1099, 323] width 143 height 16
type input "[PERSON_NAME]"
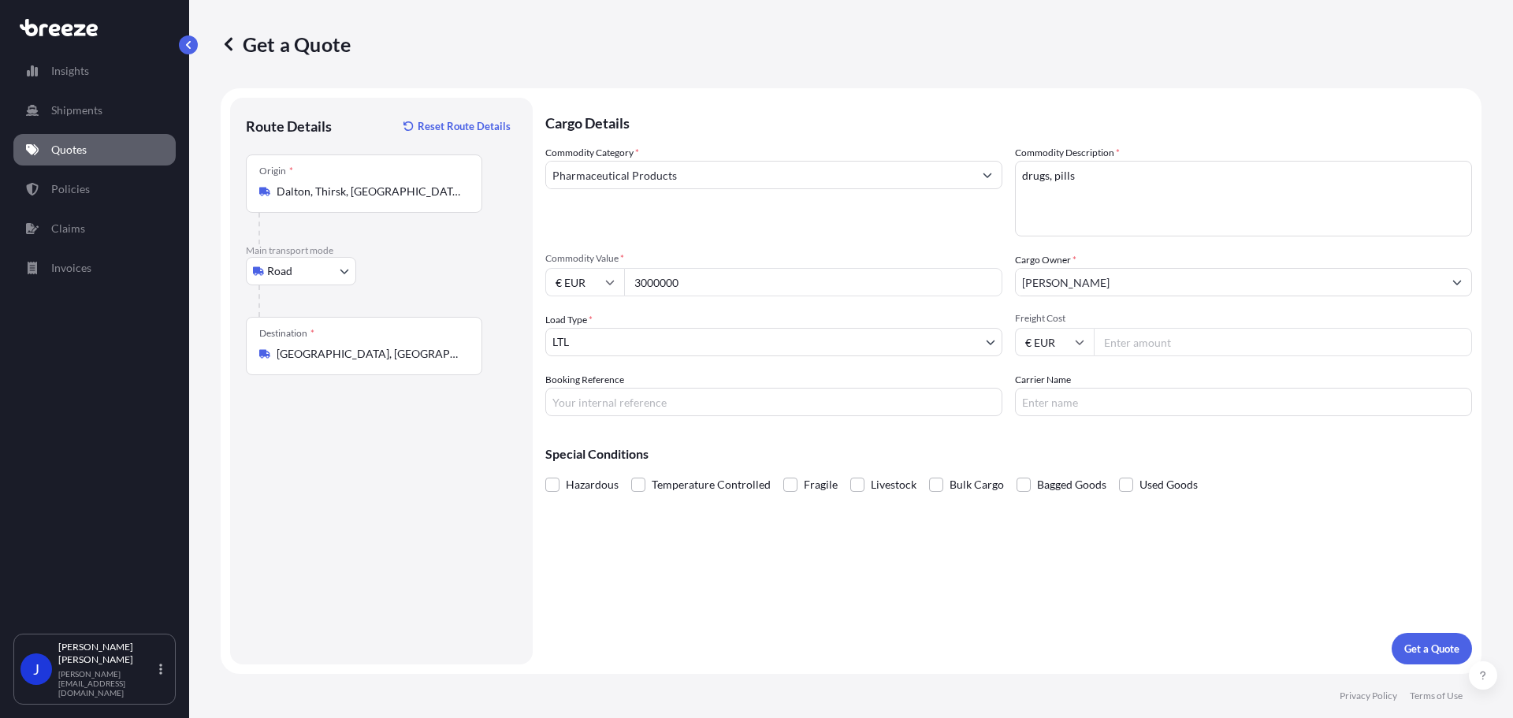
click at [976, 247] on div "Commodity Category * Pharmaceutical Products Commodity Description * drugs, pil…" at bounding box center [1008, 280] width 927 height 271
click at [644, 349] on body "1 option available. Insights Shipments Quotes Policies Claims Invoices J [PERSO…" at bounding box center [756, 359] width 1513 height 718
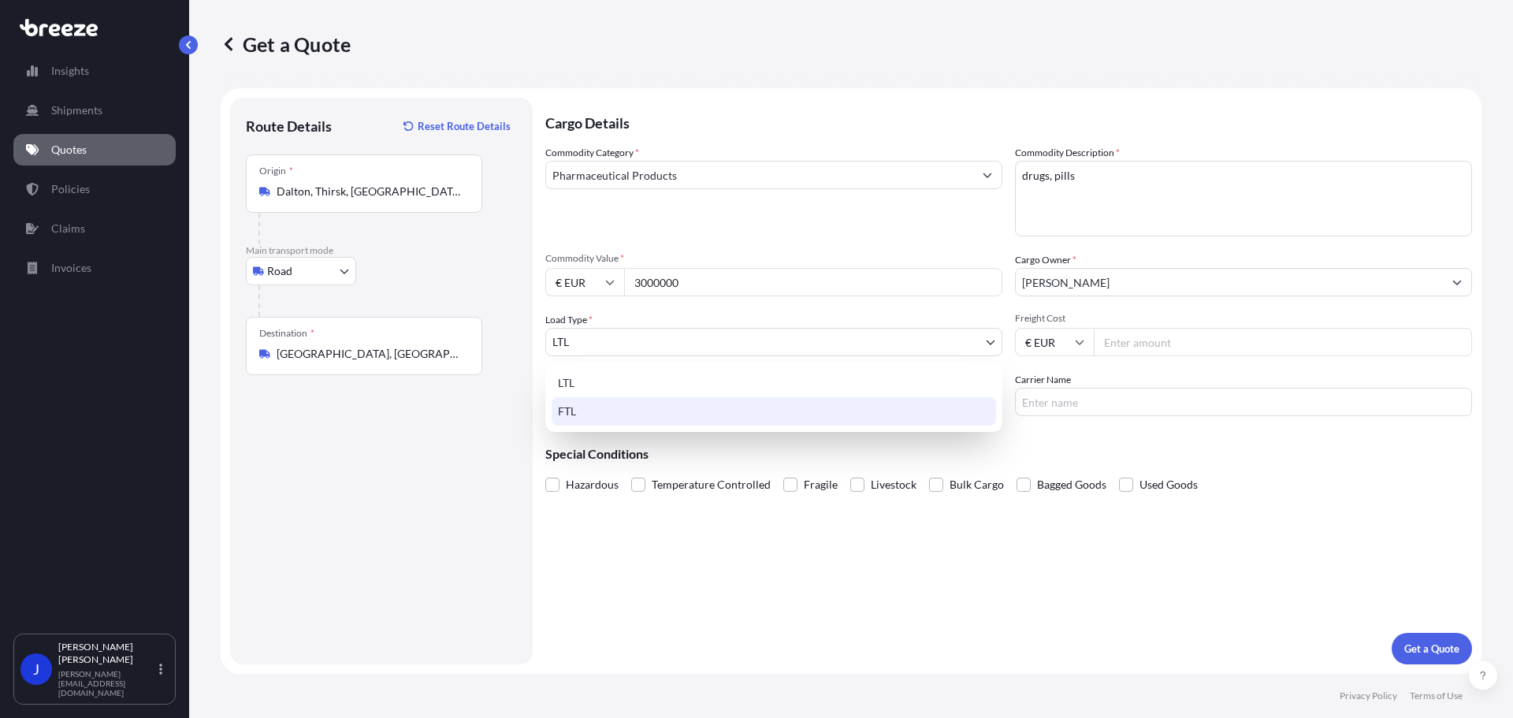
click at [612, 410] on div "FTL" at bounding box center [774, 411] width 444 height 28
select select "2"
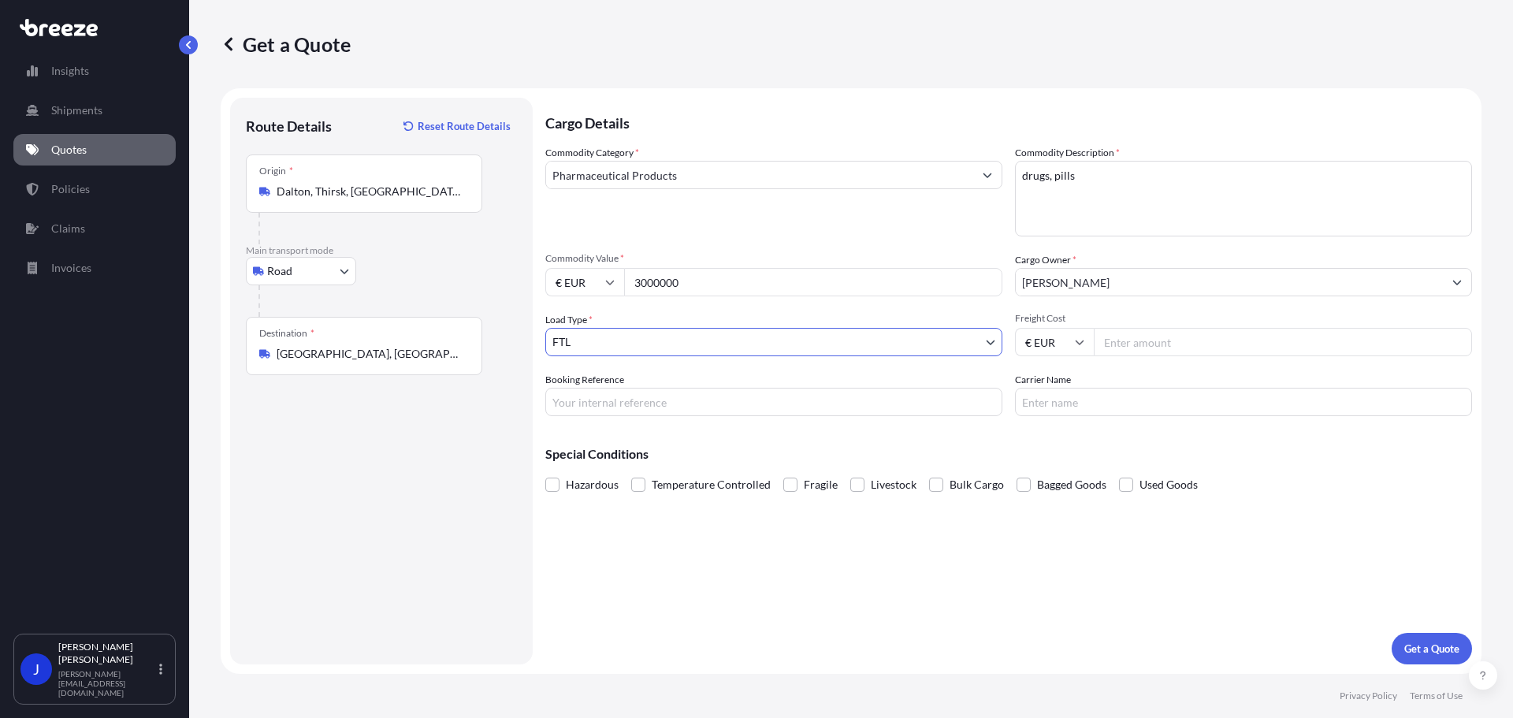
click at [1073, 318] on span "Freight Cost" at bounding box center [1243, 318] width 457 height 13
click at [1094, 328] on input "Freight Cost" at bounding box center [1283, 342] width 378 height 28
click at [1151, 346] on input "Freight Cost" at bounding box center [1283, 342] width 378 height 28
type input "1600"
click at [788, 390] on input "Booking Reference" at bounding box center [773, 402] width 457 height 28
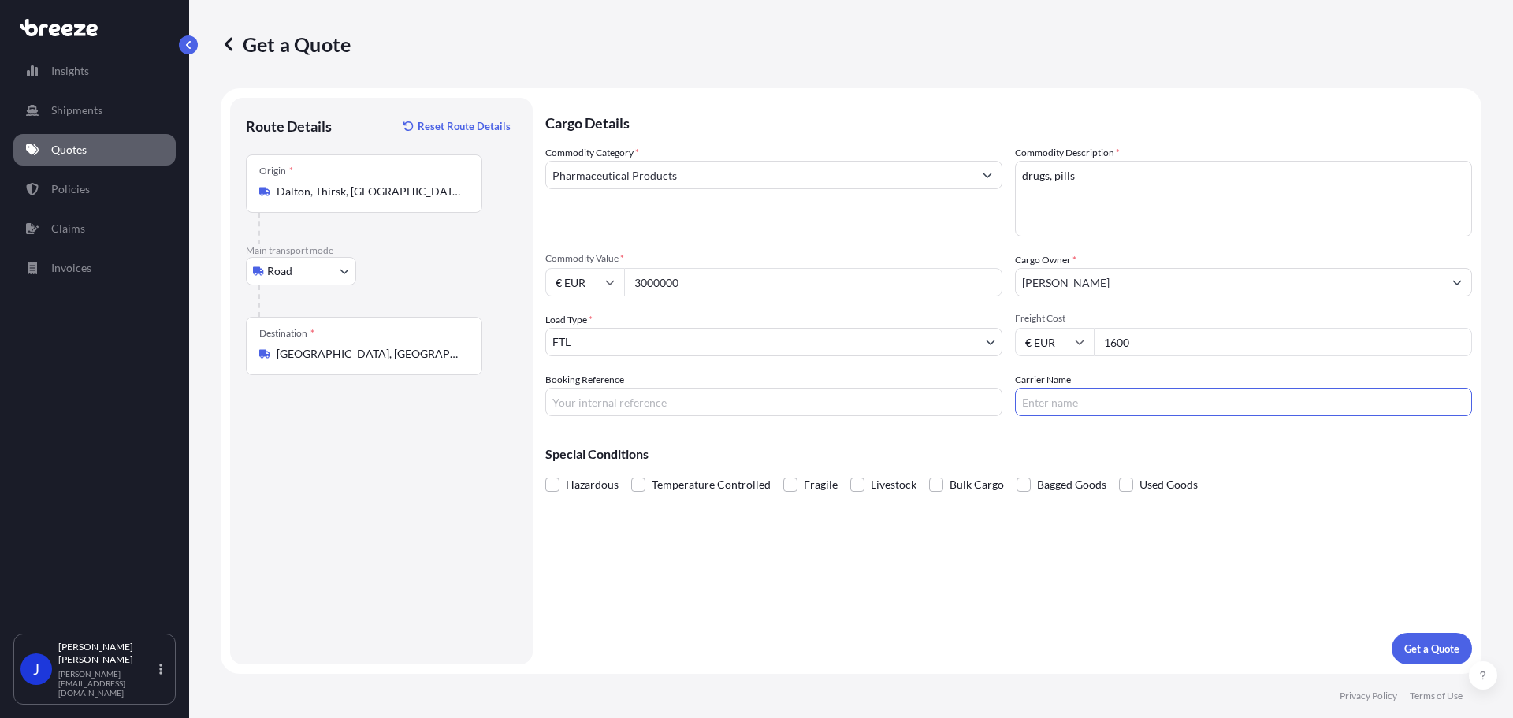
click at [1162, 409] on input "Carrier Name" at bounding box center [1243, 402] width 457 height 28
type input "MCG Logistics"
click at [706, 409] on input "Booking Reference" at bounding box center [773, 402] width 457 height 28
click at [601, 397] on input "Booking Reference" at bounding box center [773, 402] width 457 height 28
paste input "6044607500"
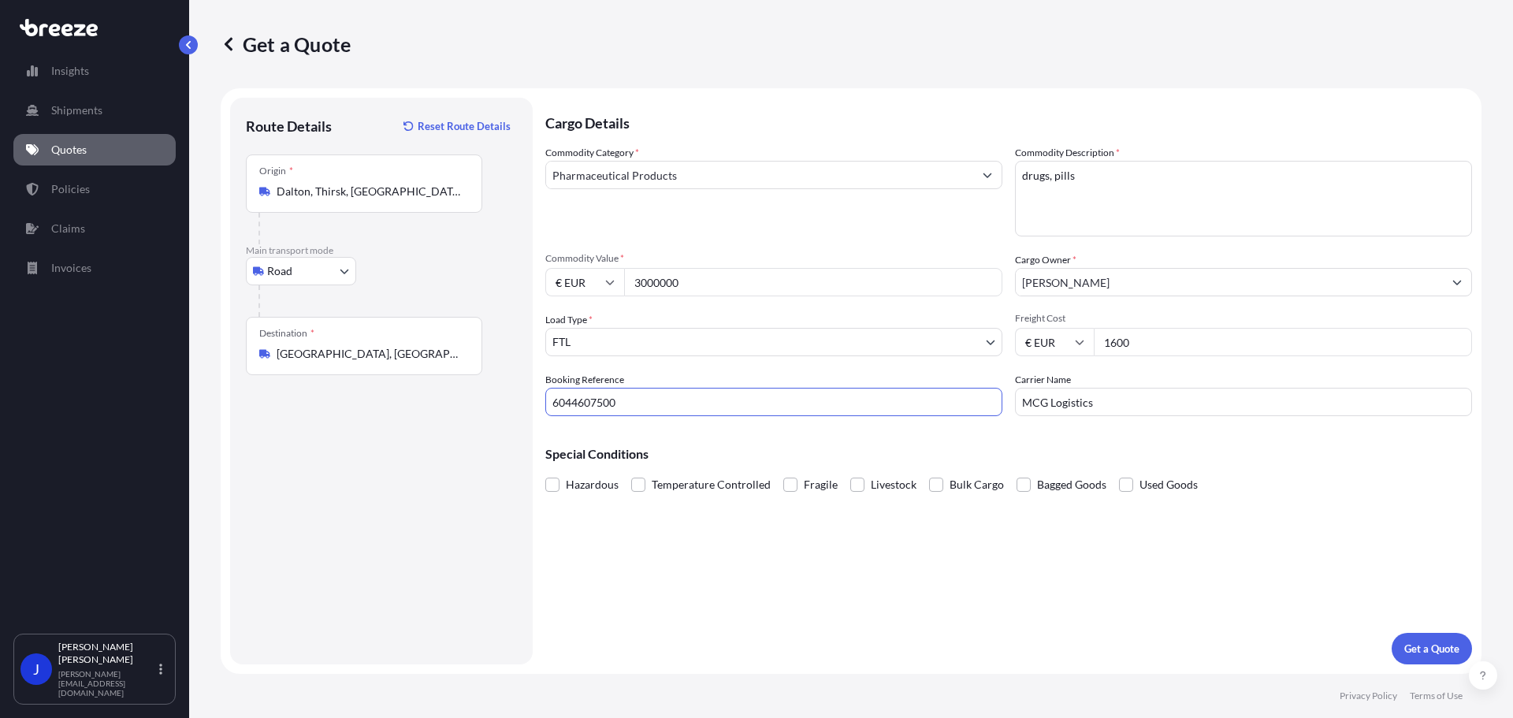
type input "6044607500"
click at [653, 515] on div "Cargo Details Commodity Category * Pharmaceutical Products Commodity Descriptio…" at bounding box center [1008, 381] width 927 height 567
click at [695, 482] on span "Temperature Controlled" at bounding box center [711, 485] width 119 height 24
click at [631, 473] on input "Temperature Controlled" at bounding box center [631, 473] width 0 height 0
click at [820, 486] on span "Fragile" at bounding box center [821, 485] width 34 height 24
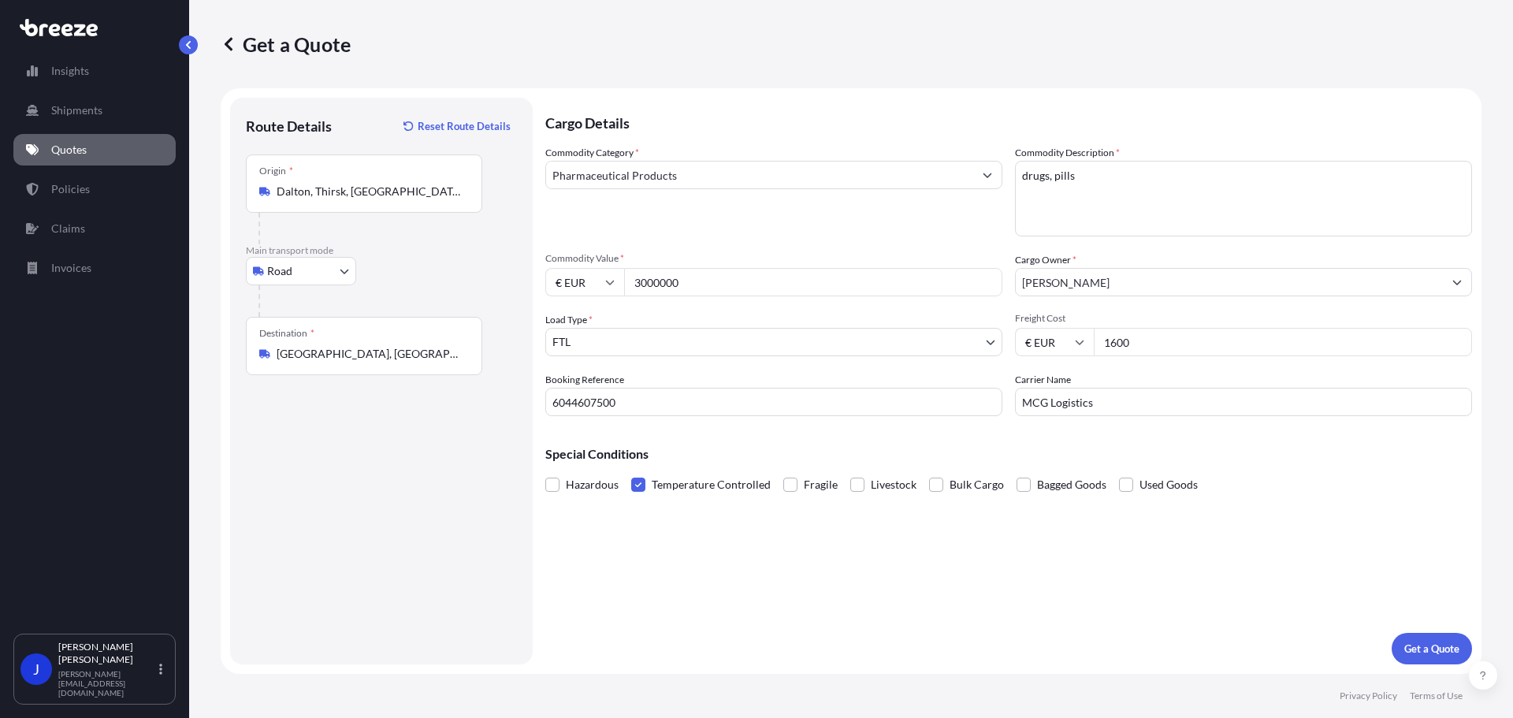
click at [783, 473] on input "Fragile" at bounding box center [783, 473] width 0 height 0
click at [1443, 648] on p "Get a Quote" at bounding box center [1431, 649] width 55 height 16
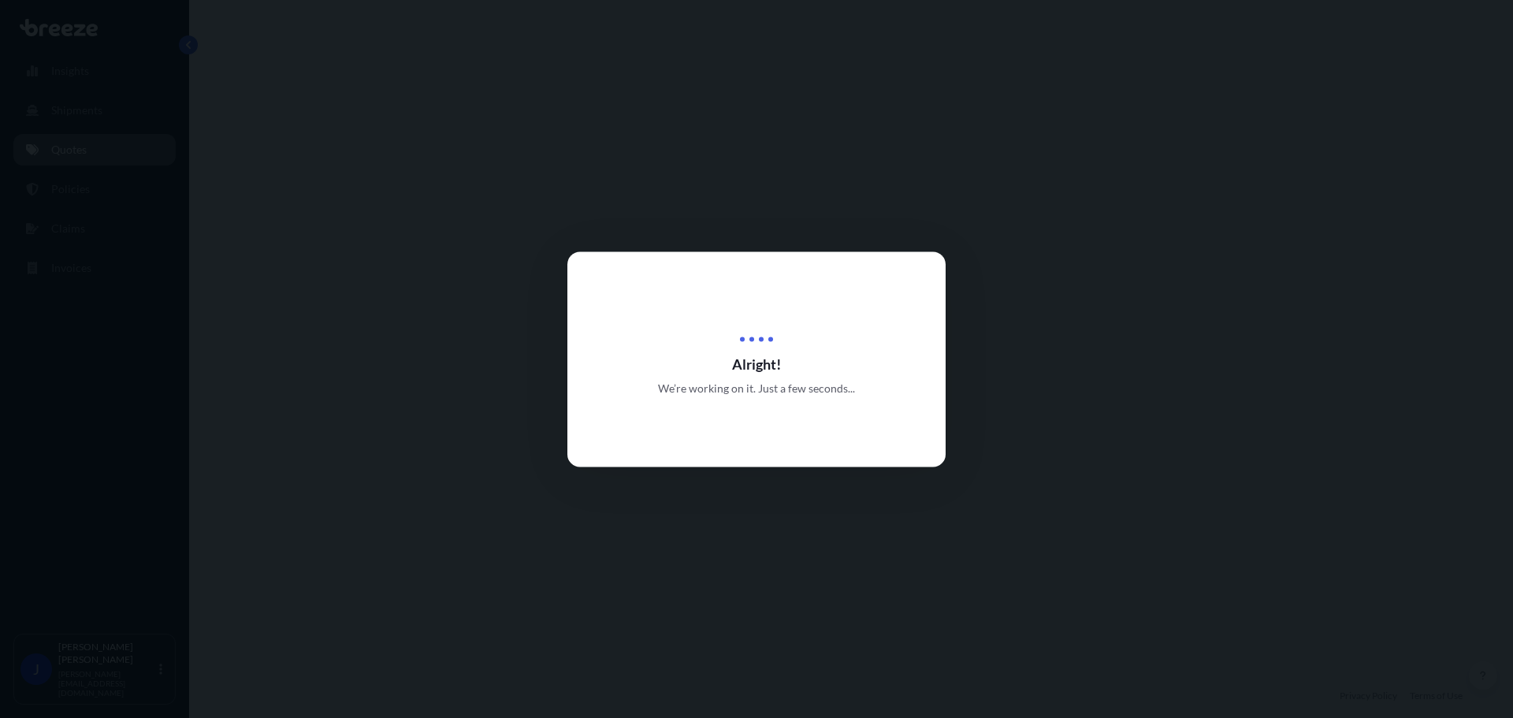
select select "Road"
select select "2"
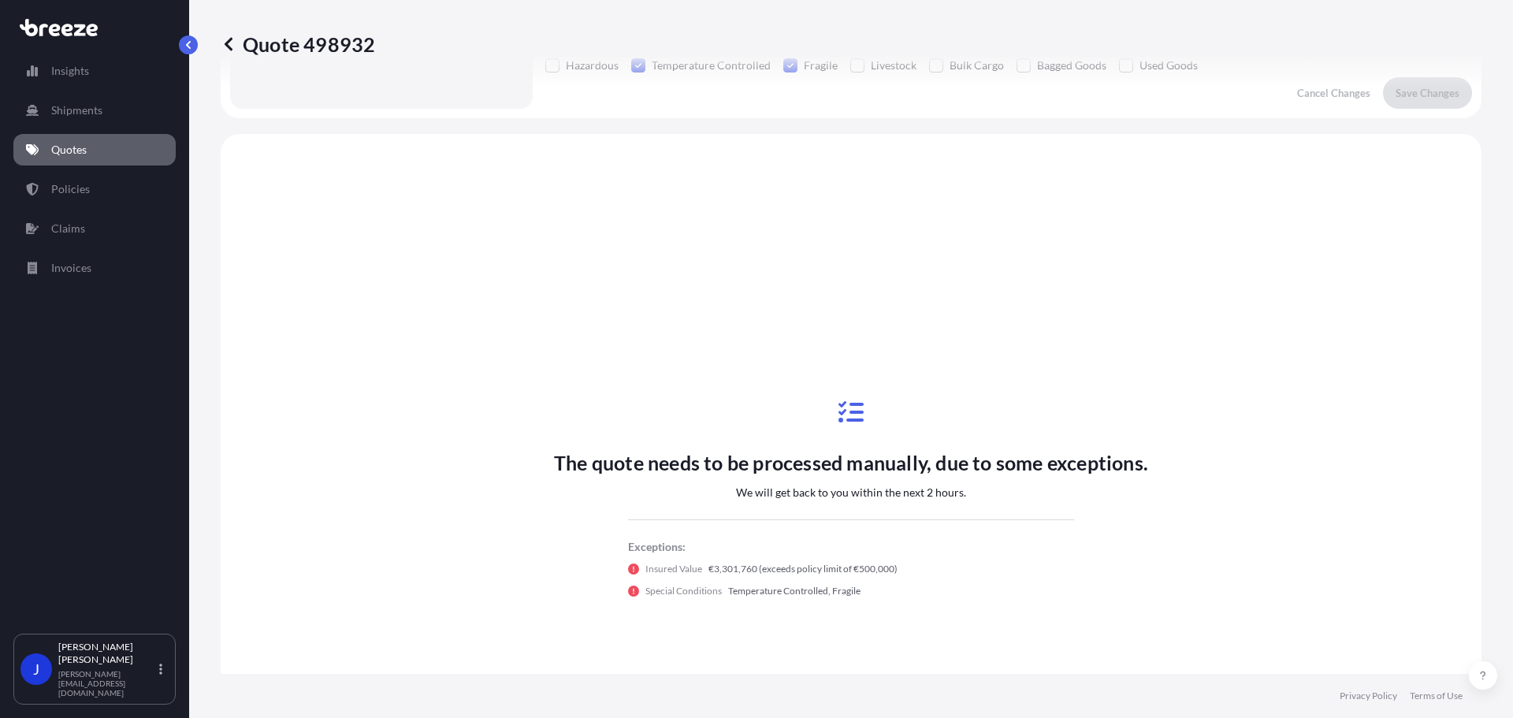
scroll to position [474, 0]
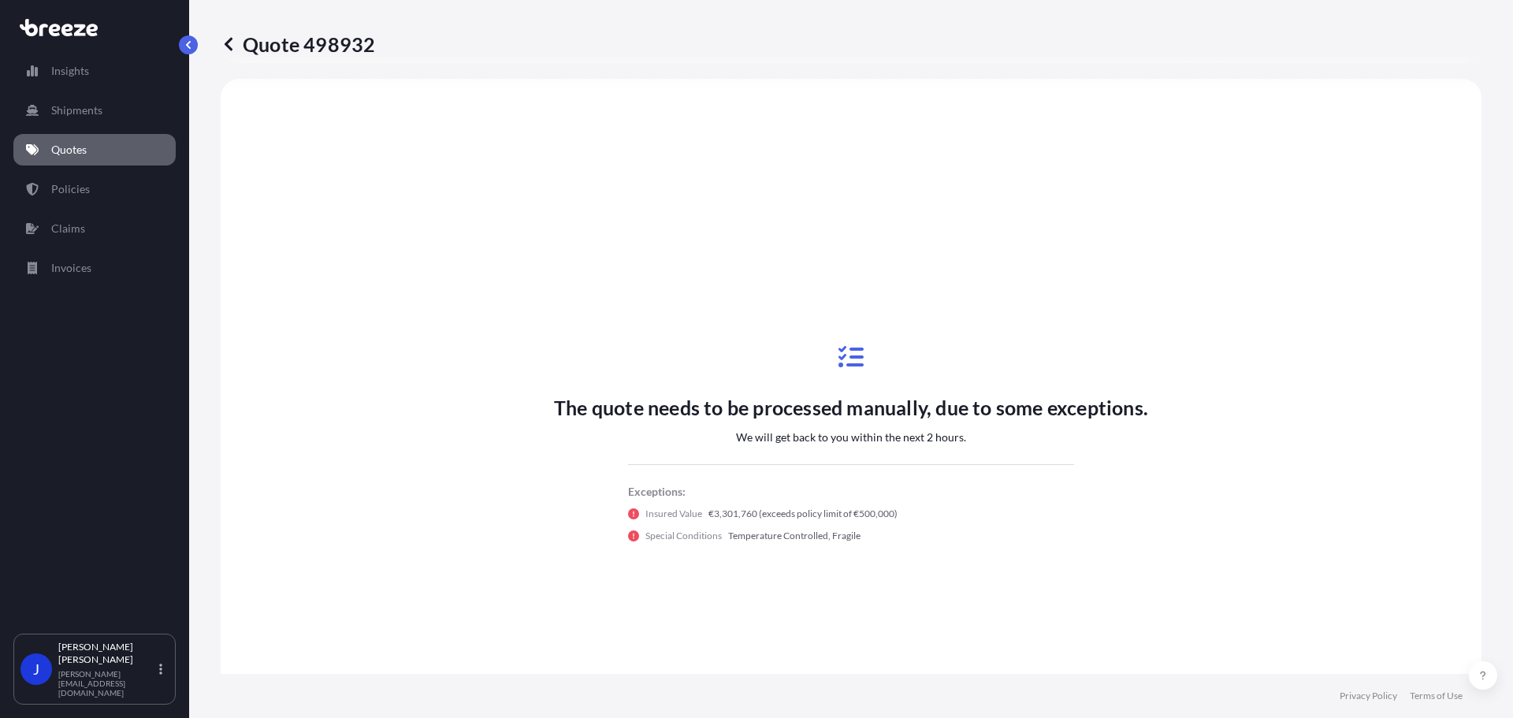
drag, startPoint x: 374, startPoint y: 44, endPoint x: 378, endPoint y: 35, distance: 10.2
click at [378, 35] on div "Quote 498932" at bounding box center [851, 44] width 1261 height 25
click at [374, 43] on div "Quote 498932" at bounding box center [851, 44] width 1261 height 25
drag, startPoint x: 369, startPoint y: 43, endPoint x: 250, endPoint y: 45, distance: 119.0
click at [250, 45] on p "Quote 498932" at bounding box center [298, 44] width 154 height 25
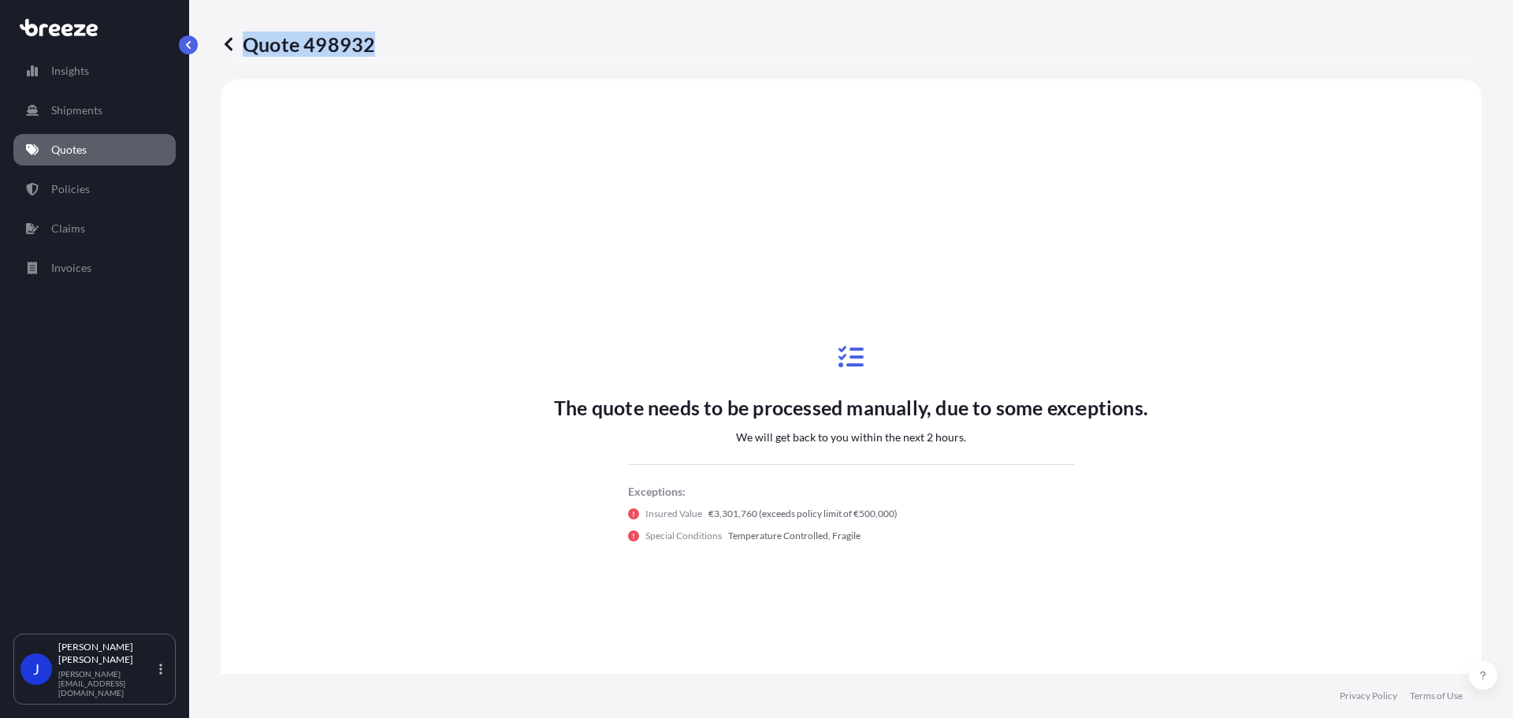
copy p "Quote 498932"
click at [1446, 482] on div "The quote needs to be processed manually, due to some exceptions. We will get b…" at bounding box center [851, 444] width 1217 height 686
drag, startPoint x: 1331, startPoint y: 331, endPoint x: 1174, endPoint y: 469, distance: 208.8
click at [1326, 336] on div "The quote needs to be processed manually, due to some exceptions. We will get b…" at bounding box center [851, 444] width 1217 height 686
click at [296, 243] on div "The quote needs to be processed manually, due to some exceptions. We will get b…" at bounding box center [851, 444] width 1217 height 686
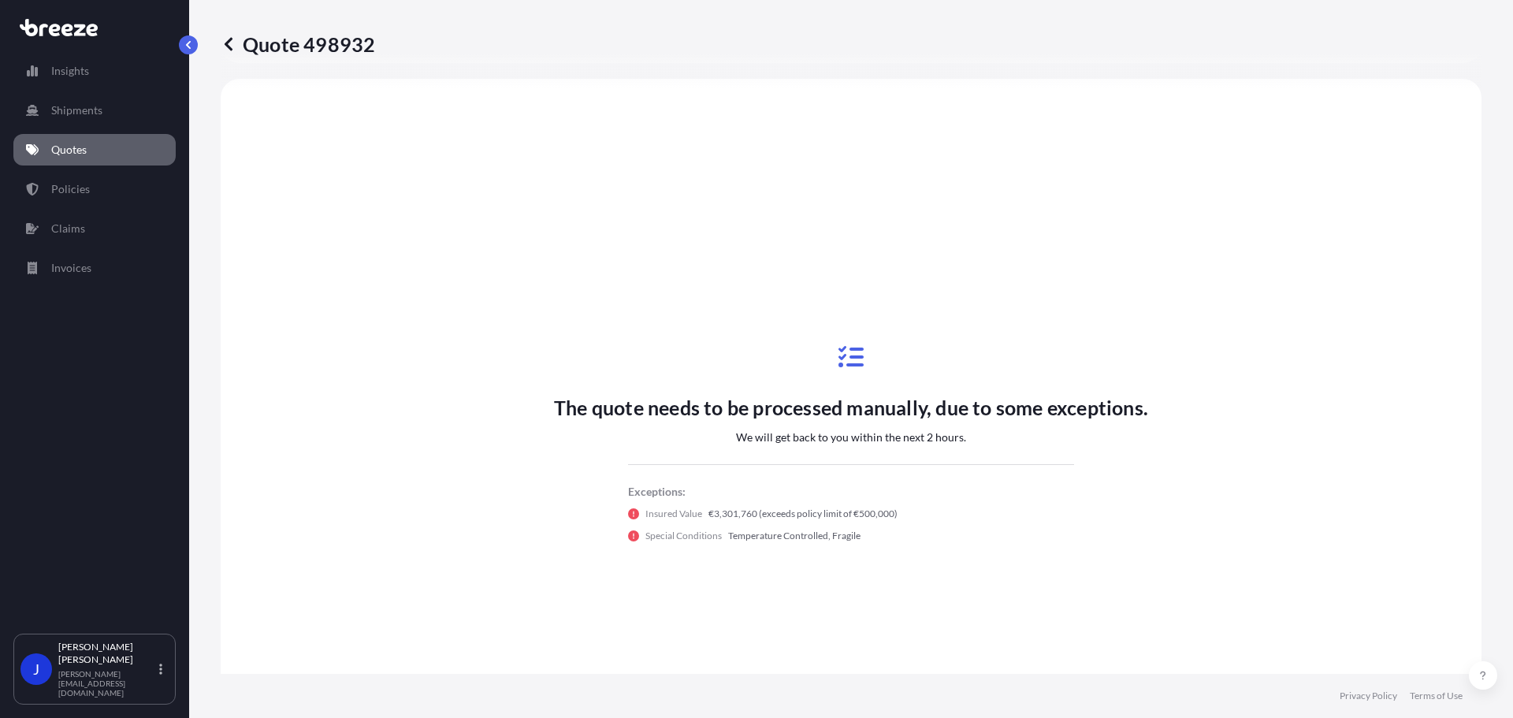
drag, startPoint x: 696, startPoint y: 234, endPoint x: 386, endPoint y: 139, distance: 324.1
click at [687, 230] on div "The quote needs to be processed manually, due to some exceptions. We will get b…" at bounding box center [851, 444] width 1217 height 686
